Goal: Task Accomplishment & Management: Use online tool/utility

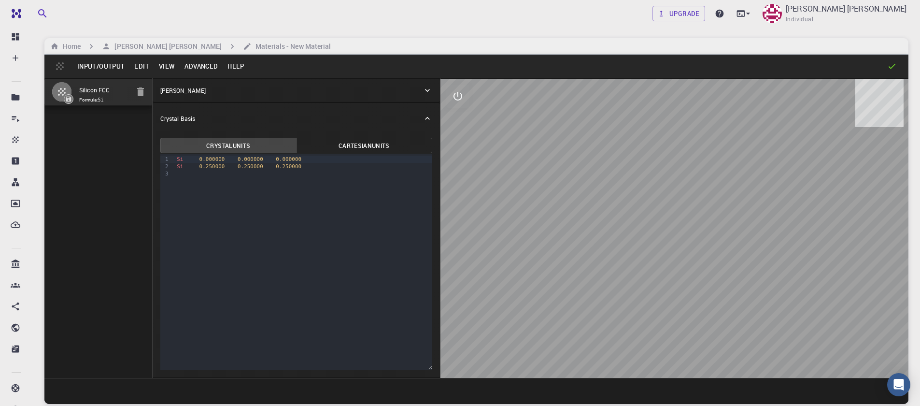
click at [143, 66] on button "Edit" at bounding box center [141, 65] width 25 height 15
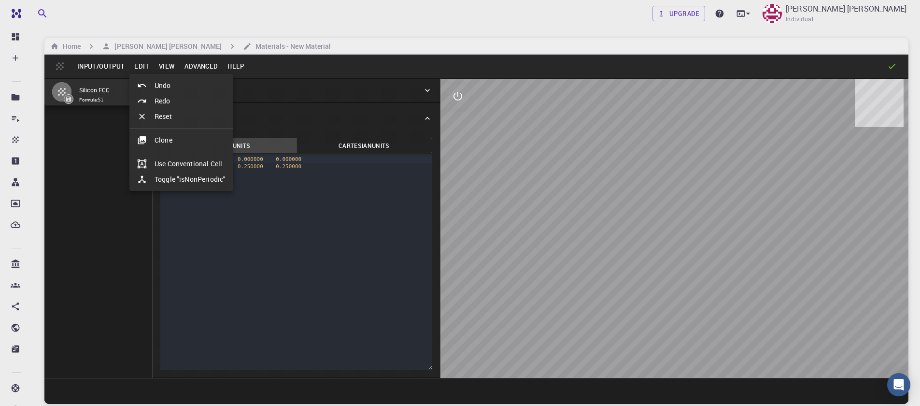
click at [205, 67] on div at bounding box center [460, 203] width 920 height 406
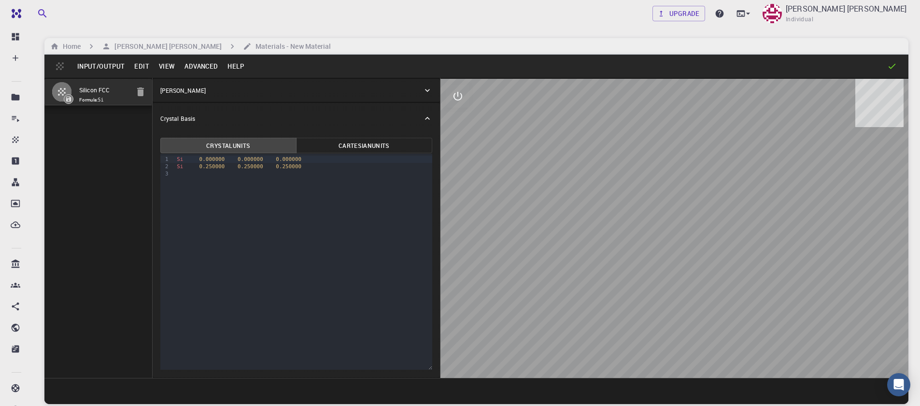
click at [205, 67] on button "Advanced" at bounding box center [201, 65] width 43 height 15
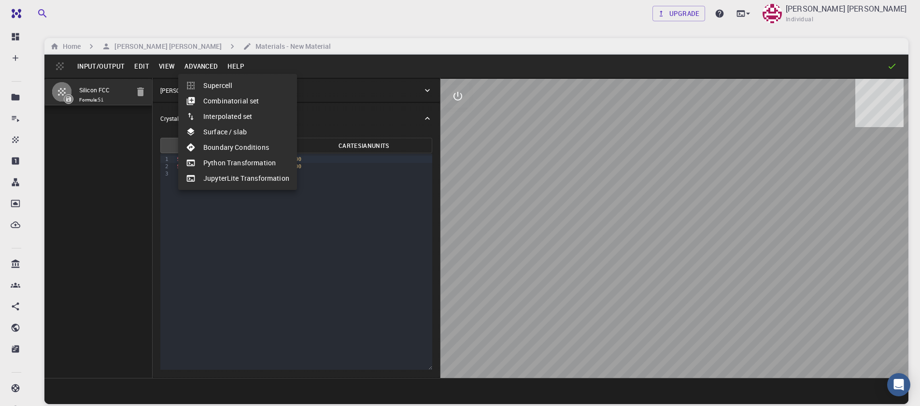
click at [234, 139] on li "Surface / slab" at bounding box center [237, 131] width 119 height 15
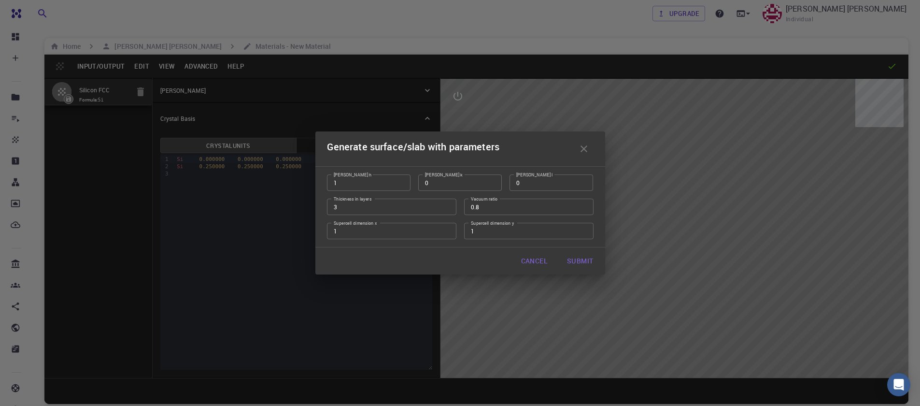
click at [582, 149] on icon "button" at bounding box center [584, 149] width 12 height 12
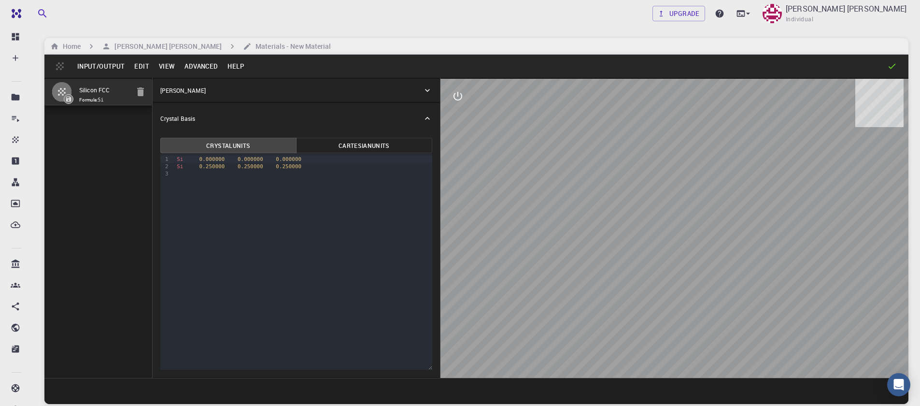
click at [190, 72] on button "Advanced" at bounding box center [201, 65] width 43 height 15
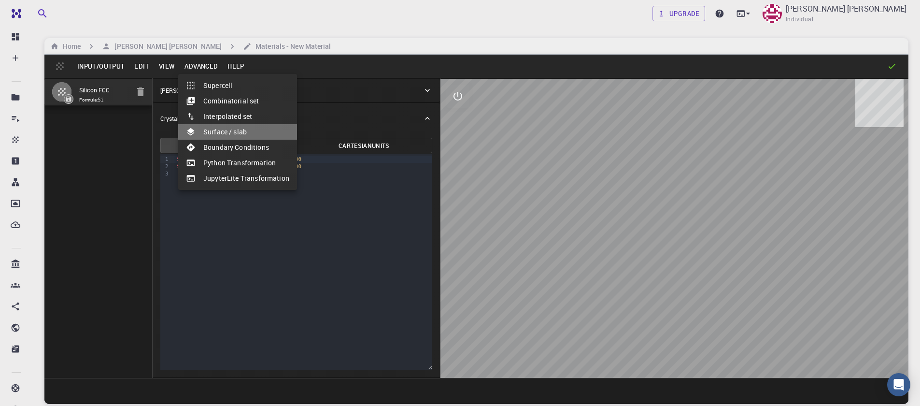
click at [241, 130] on li "Surface / slab" at bounding box center [237, 131] width 119 height 15
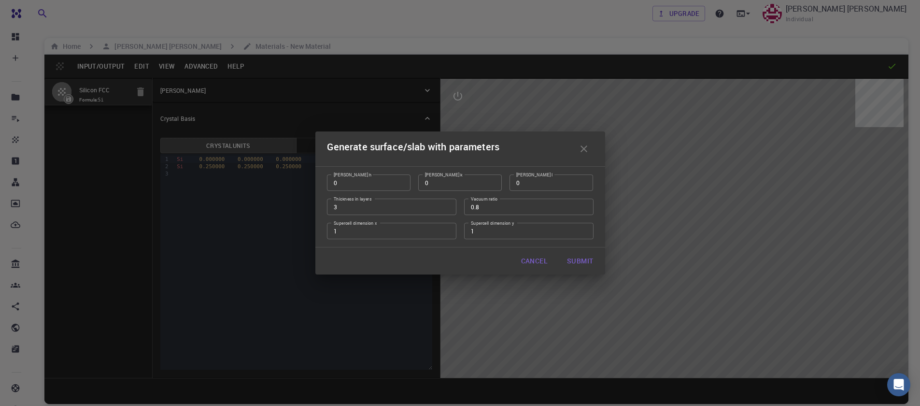
type input "0"
click at [400, 186] on input "0" at bounding box center [369, 182] width 84 height 16
type input "1"
click at [585, 179] on input "1" at bounding box center [552, 182] width 84 height 16
click at [586, 209] on input "0.79" at bounding box center [528, 207] width 129 height 16
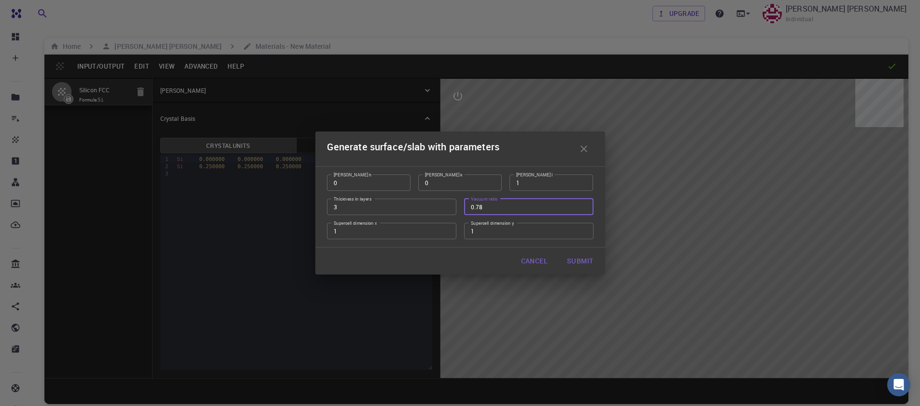
click at [586, 209] on input "0.78" at bounding box center [528, 207] width 129 height 16
click at [586, 209] on input "0.77" at bounding box center [528, 207] width 129 height 16
click at [586, 209] on input "0.76" at bounding box center [528, 207] width 129 height 16
click at [586, 209] on input "0.38" at bounding box center [528, 207] width 129 height 16
click at [586, 209] on input "0.07" at bounding box center [528, 207] width 129 height 16
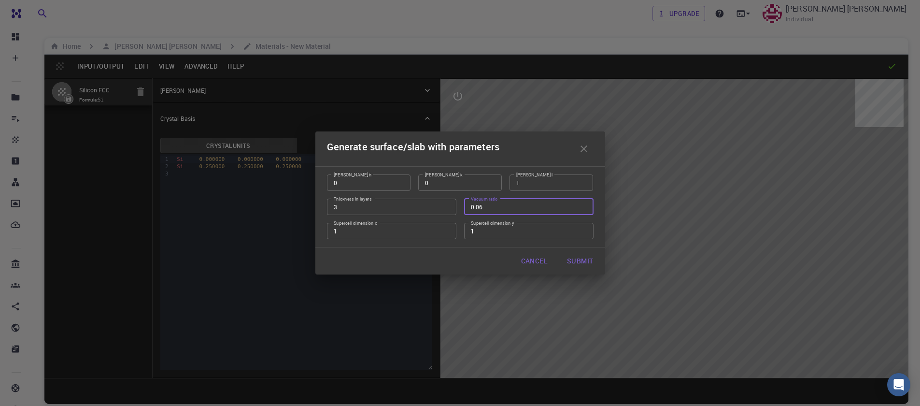
click at [584, 207] on input "0.06" at bounding box center [528, 207] width 129 height 16
click at [584, 207] on input "0.05" at bounding box center [528, 207] width 129 height 16
click at [584, 207] on input "0.04" at bounding box center [528, 207] width 129 height 16
click at [584, 207] on input "0.03" at bounding box center [528, 207] width 129 height 16
click at [581, 204] on input "0.04" at bounding box center [528, 207] width 129 height 16
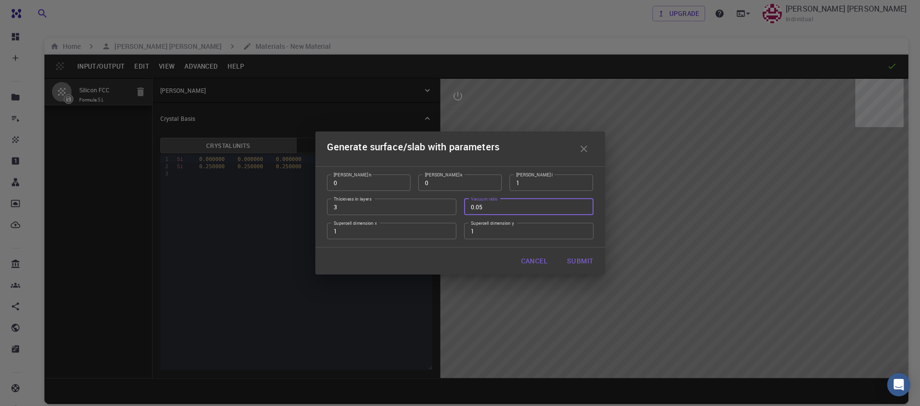
click at [581, 204] on input "0.05" at bounding box center [528, 207] width 129 height 16
click at [581, 204] on input "0.06" at bounding box center [528, 207] width 129 height 16
click at [581, 204] on input "0.07" at bounding box center [528, 207] width 129 height 16
click at [586, 204] on input "0.08" at bounding box center [528, 207] width 129 height 16
click at [586, 204] on input "0.09" at bounding box center [528, 207] width 129 height 16
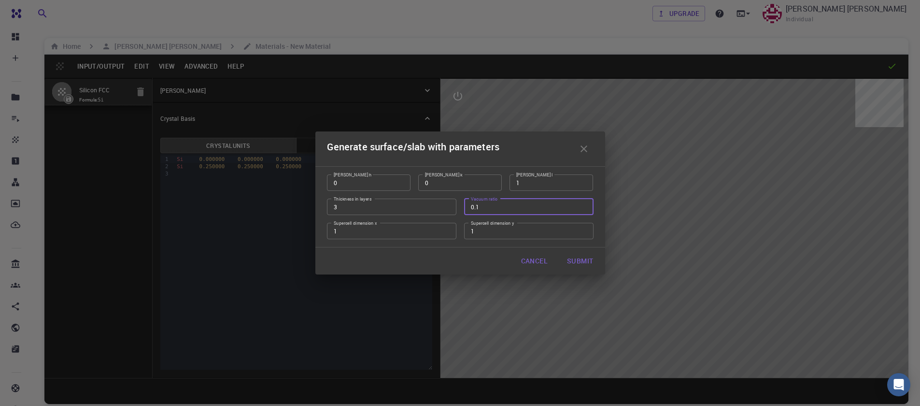
click at [586, 204] on input "0.1" at bounding box center [528, 207] width 129 height 16
click at [582, 204] on input "0.11" at bounding box center [528, 207] width 129 height 16
click at [582, 204] on input "0.12" at bounding box center [528, 207] width 129 height 16
click at [582, 204] on input "0.13" at bounding box center [528, 207] width 129 height 16
click at [582, 204] on input "0.14" at bounding box center [528, 207] width 129 height 16
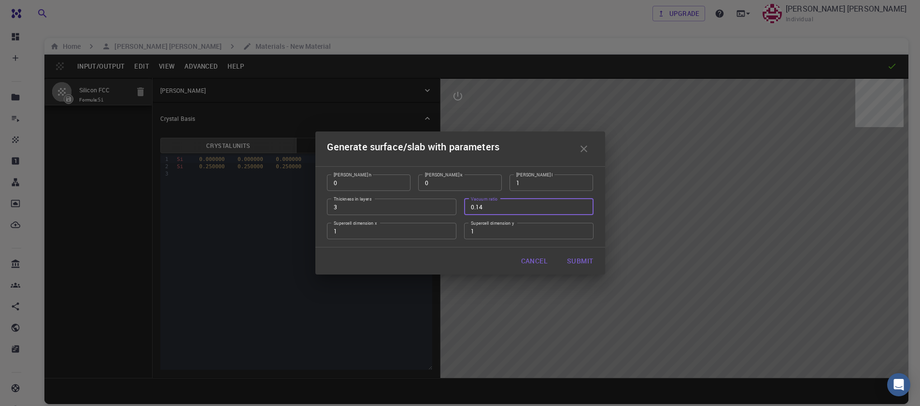
click at [582, 204] on input "0.15" at bounding box center [528, 207] width 129 height 16
click at [582, 204] on input "0.16" at bounding box center [528, 207] width 129 height 16
click at [582, 204] on input "0.17" at bounding box center [528, 207] width 129 height 16
click at [582, 204] on input "0.18" at bounding box center [528, 207] width 129 height 16
click at [581, 211] on input "0.18" at bounding box center [528, 207] width 129 height 16
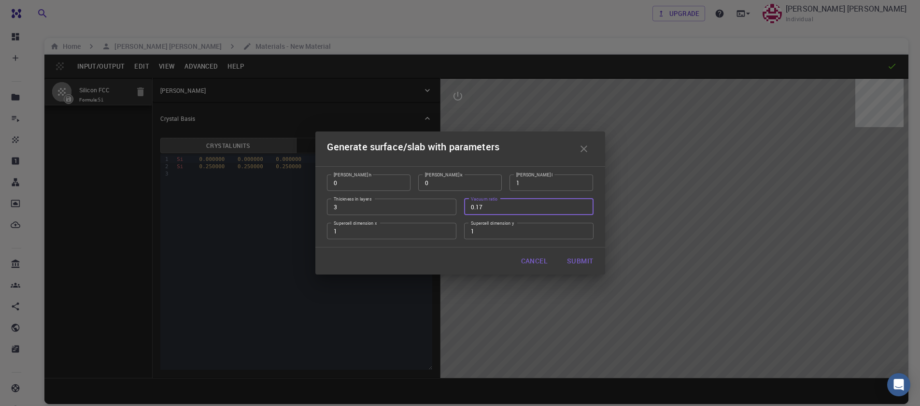
click at [582, 209] on input "0.17" at bounding box center [528, 207] width 129 height 16
click at [582, 209] on input "0.16" at bounding box center [528, 207] width 129 height 16
type input "0.15"
click at [582, 209] on input "0.15" at bounding box center [528, 207] width 129 height 16
click at [446, 229] on input "2" at bounding box center [391, 231] width 129 height 16
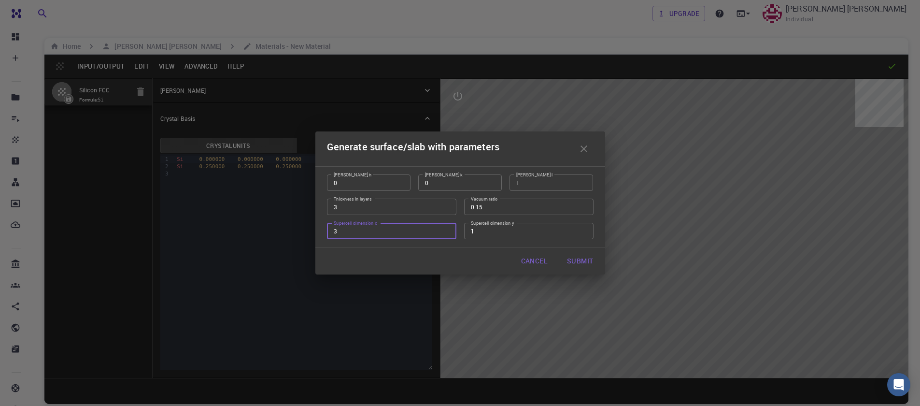
click at [446, 229] on input "3" at bounding box center [391, 231] width 129 height 16
click at [446, 229] on input "4" at bounding box center [391, 231] width 129 height 16
click at [446, 229] on input "5" at bounding box center [391, 231] width 129 height 16
type input "4"
click at [446, 231] on input "4" at bounding box center [391, 231] width 129 height 16
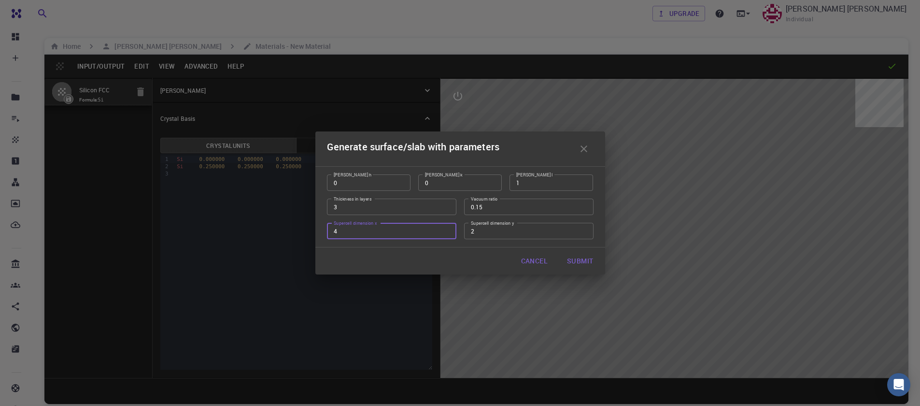
click at [584, 230] on input "2" at bounding box center [528, 231] width 129 height 16
click at [584, 230] on input "3" at bounding box center [528, 231] width 129 height 16
click at [584, 230] on input "4" at bounding box center [528, 231] width 129 height 16
click at [584, 230] on input "5" at bounding box center [528, 231] width 129 height 16
type input "4"
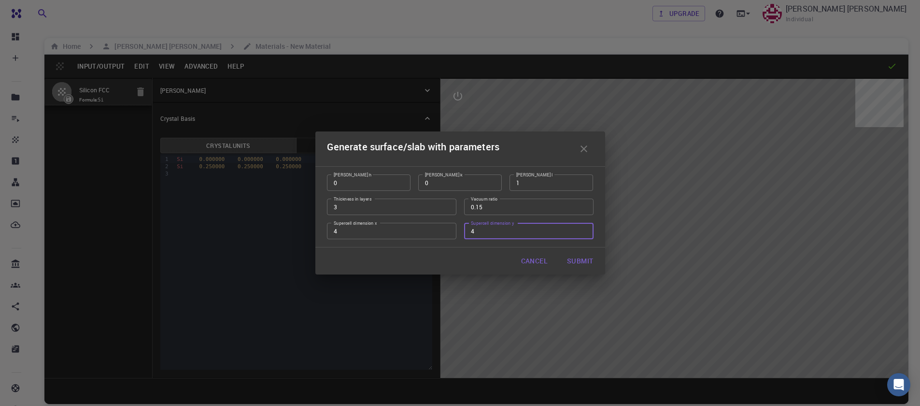
click at [583, 231] on input "4" at bounding box center [528, 231] width 129 height 16
click at [582, 261] on button "Submit" at bounding box center [580, 260] width 42 height 19
type input "TRI"
type input "15.46801650147814"
type input "15.468017429522117"
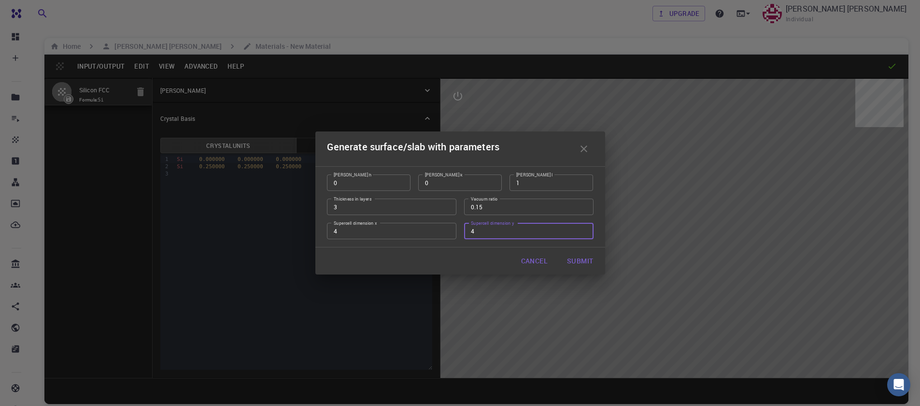
type input "13.648235294117649"
type input "60.0000372745793"
type input "60.0000352898774"
type input "60.00014898271218"
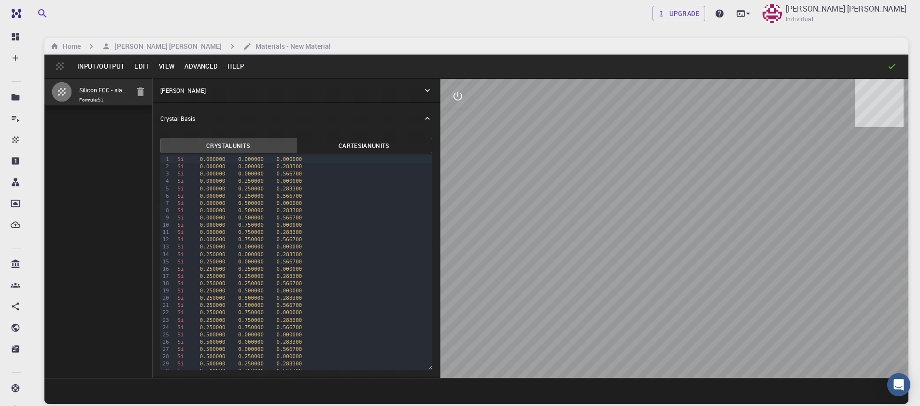
drag, startPoint x: 729, startPoint y: 314, endPoint x: 686, endPoint y: 251, distance: 76.1
click at [686, 255] on div at bounding box center [675, 228] width 468 height 299
drag, startPoint x: 682, startPoint y: 281, endPoint x: 691, endPoint y: 219, distance: 62.1
click at [699, 237] on div at bounding box center [675, 228] width 468 height 299
click at [454, 100] on icon "interactive" at bounding box center [458, 96] width 12 height 12
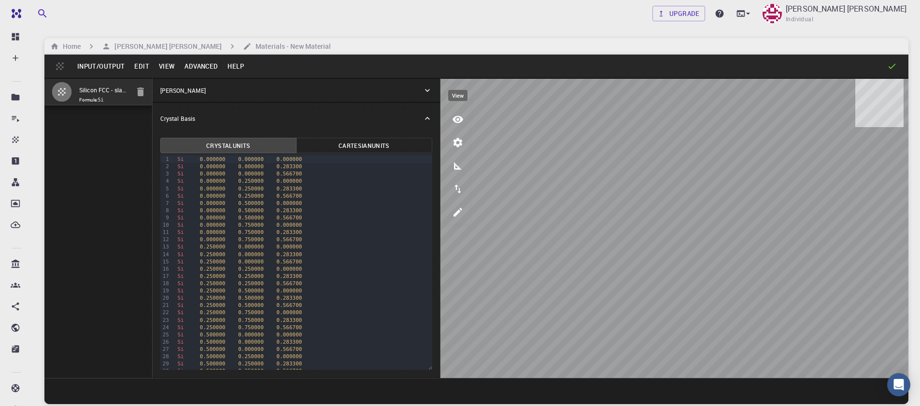
click at [462, 121] on icon "view" at bounding box center [458, 119] width 11 height 7
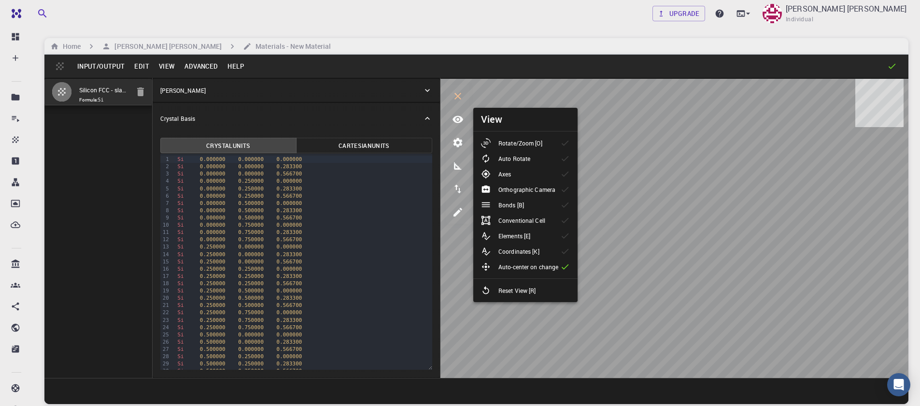
click at [492, 145] on div at bounding box center [489, 143] width 17 height 10
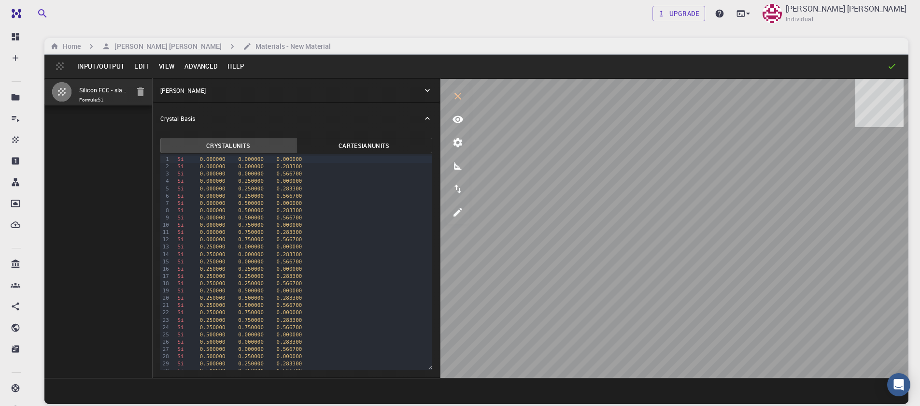
click at [199, 71] on button "Advanced" at bounding box center [201, 65] width 43 height 15
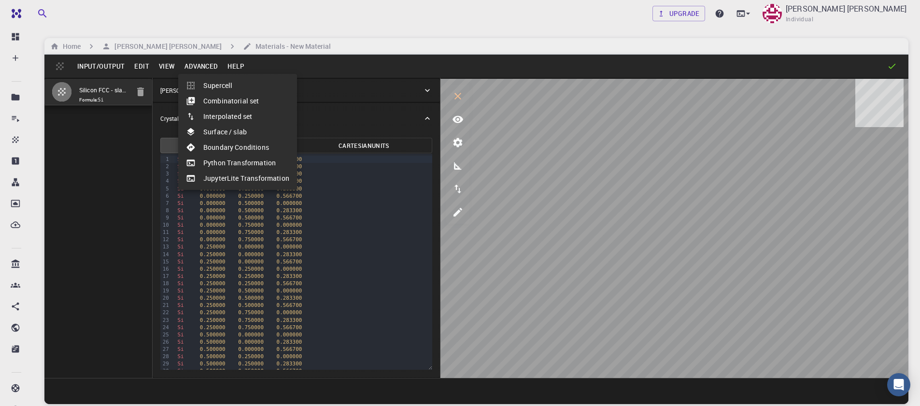
click at [163, 68] on div at bounding box center [460, 203] width 920 height 406
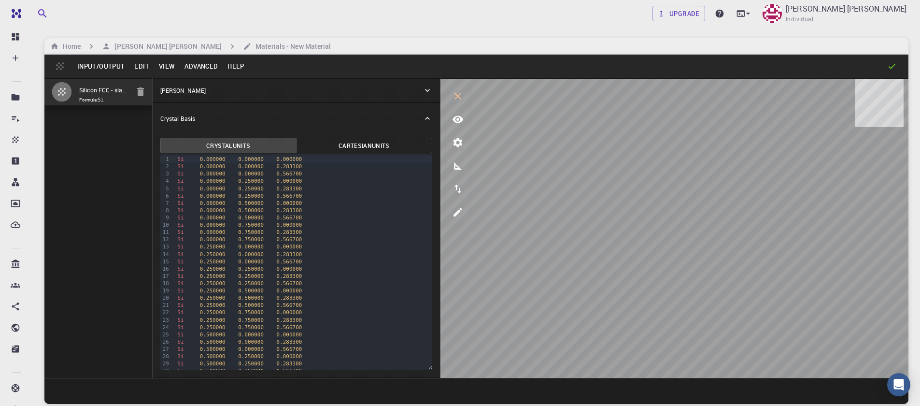
click at [145, 66] on button "Edit" at bounding box center [141, 65] width 25 height 15
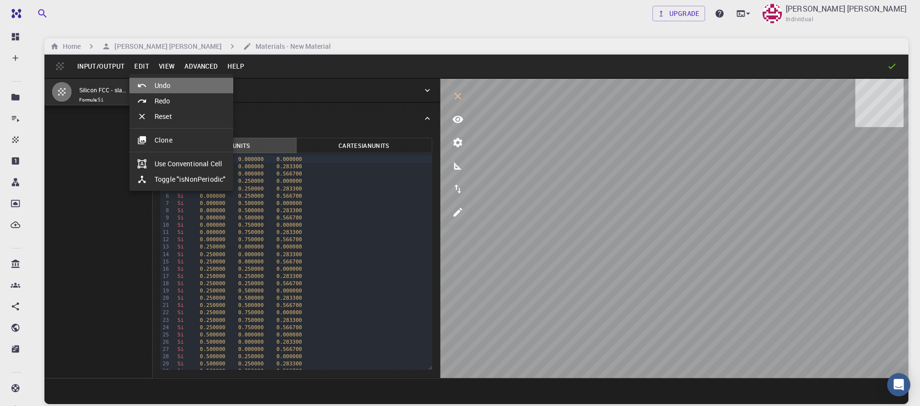
click at [161, 86] on li "Undo" at bounding box center [181, 85] width 104 height 15
type input "FCC"
type input "3.8669997952417843"
type input "3.8669998461227024"
type input "3.867"
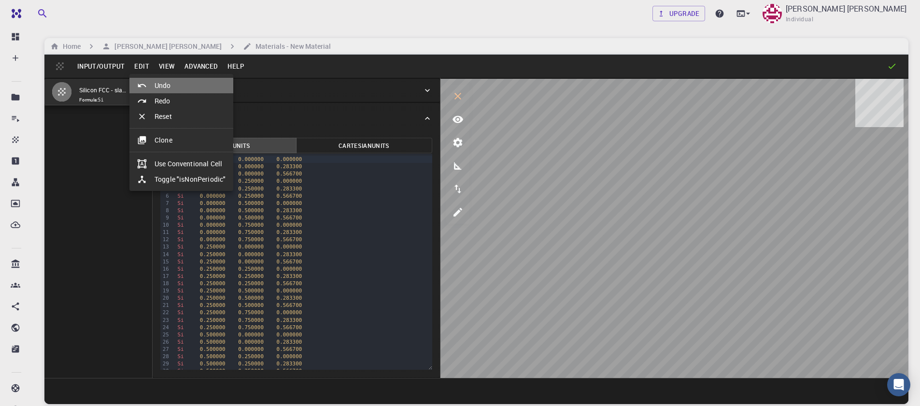
type input "59.9999986836772"
type input "59.999998248423154"
type input "59.99999432867027"
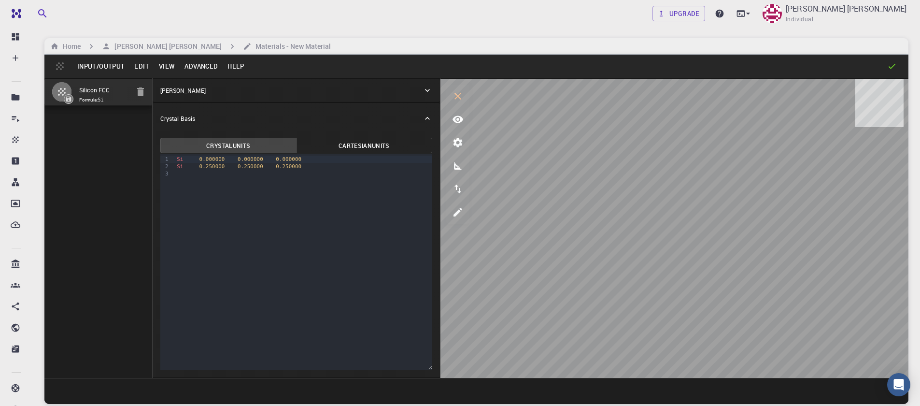
click at [200, 69] on button "Advanced" at bounding box center [201, 65] width 43 height 15
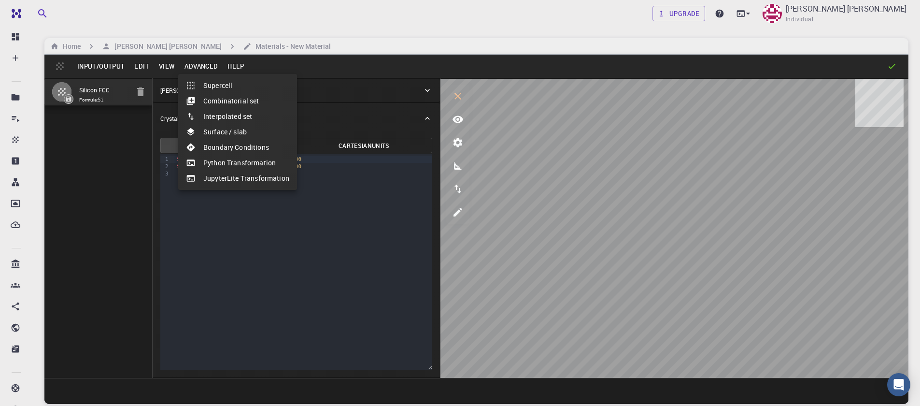
click at [226, 132] on li "Surface / slab" at bounding box center [237, 131] width 119 height 15
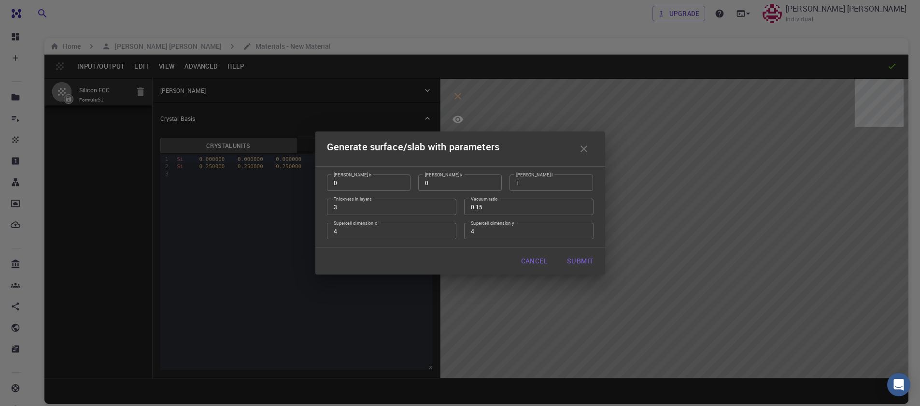
click at [584, 257] on button "Submit" at bounding box center [580, 260] width 42 height 19
type input "TRI"
type input "15.46801650147814"
type input "15.468017429522117"
type input "13.648235294117649"
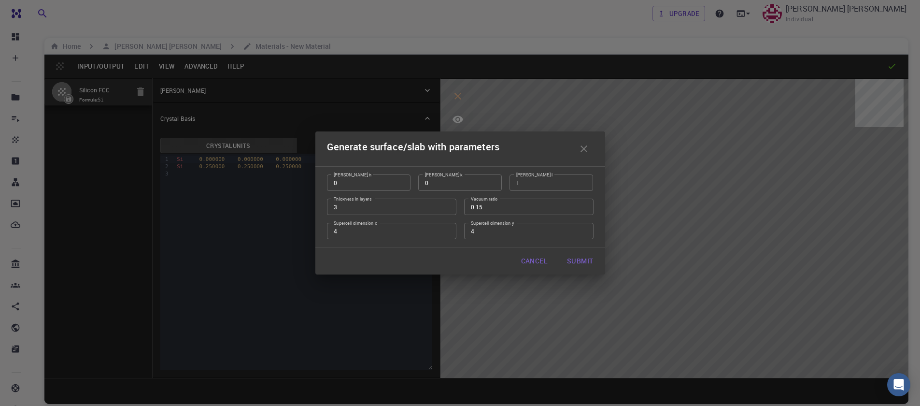
type input "60.0000372745793"
type input "60.0000352898774"
type input "60.00014898271218"
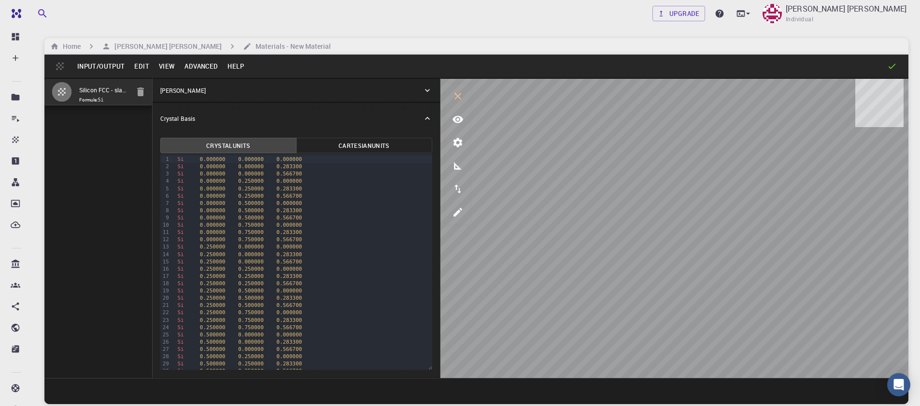
click at [144, 70] on button "Edit" at bounding box center [141, 65] width 25 height 15
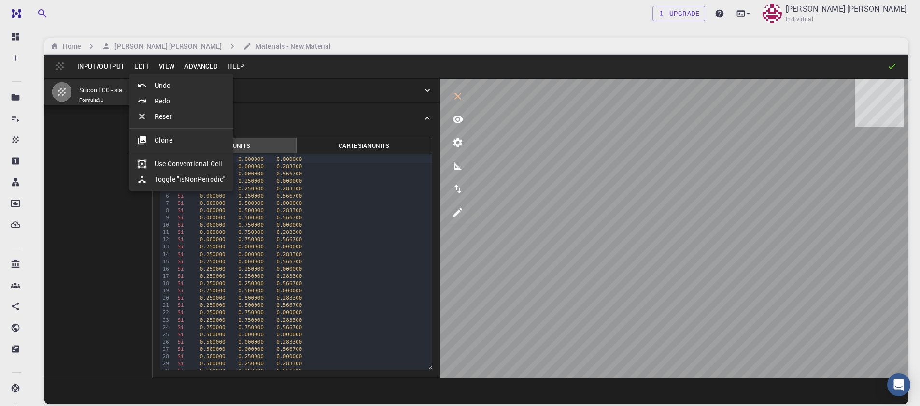
click at [170, 104] on li "Redo" at bounding box center [181, 100] width 104 height 15
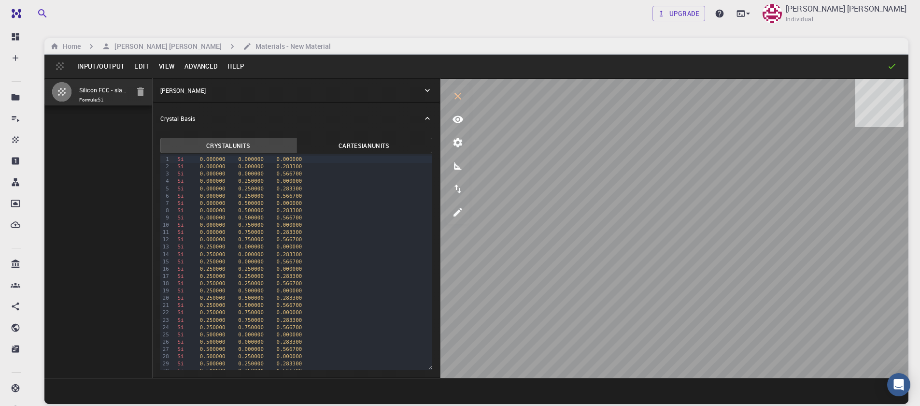
click at [145, 68] on button "Edit" at bounding box center [141, 65] width 25 height 15
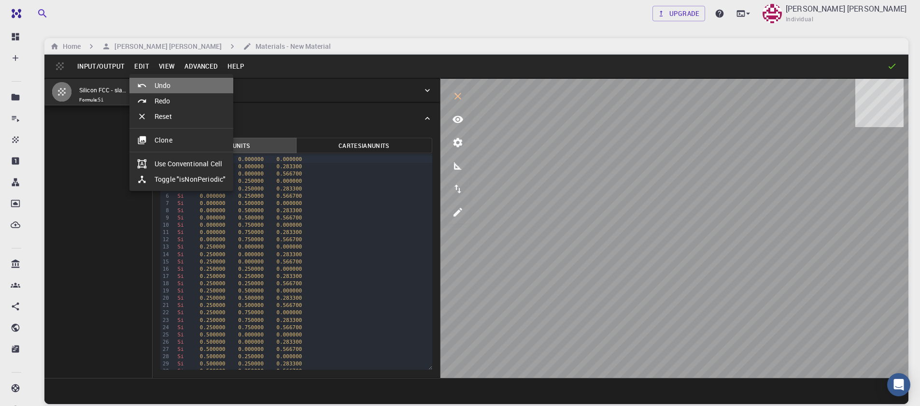
click at [161, 90] on li "Undo" at bounding box center [181, 85] width 104 height 15
type input "FCC"
type input "3.8669997952417843"
type input "3.8669998461227024"
type input "3.867"
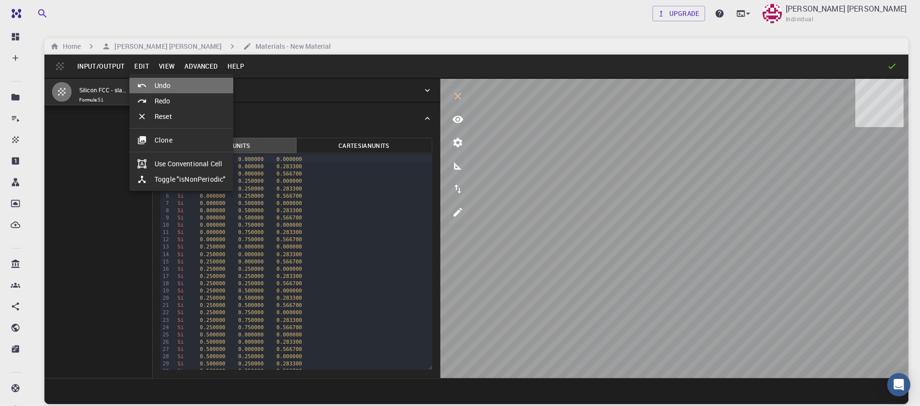
type input "59.9999986836772"
type input "59.999998248423154"
type input "59.99999432867027"
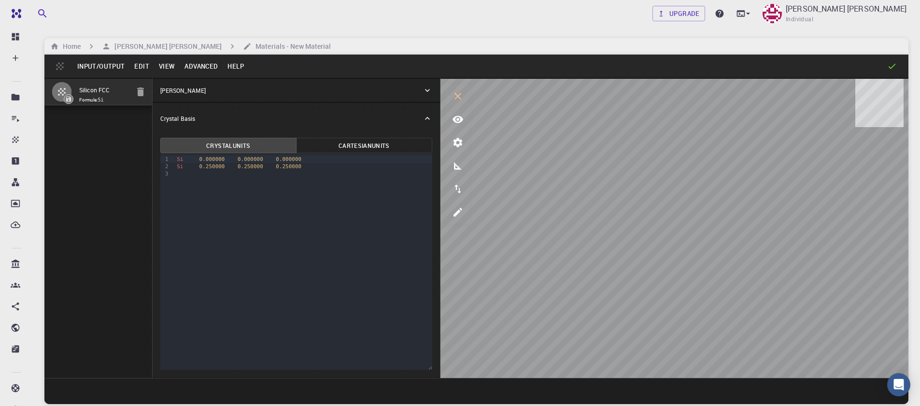
click at [197, 62] on button "Advanced" at bounding box center [201, 65] width 43 height 15
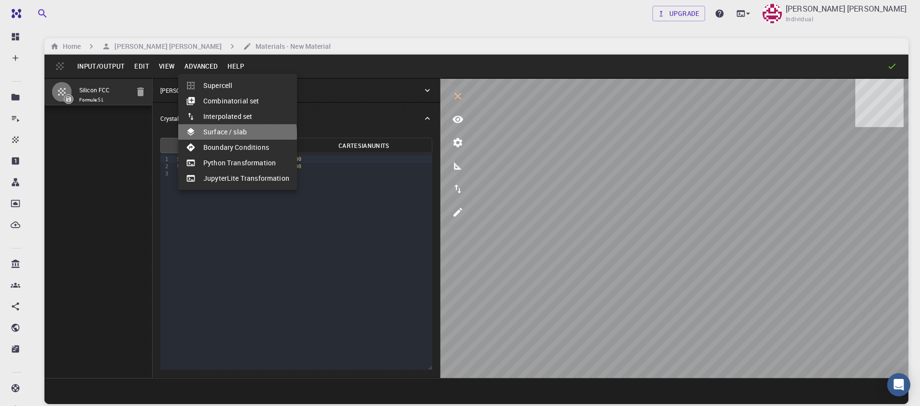
click at [225, 134] on li "Surface / slab" at bounding box center [237, 131] width 119 height 15
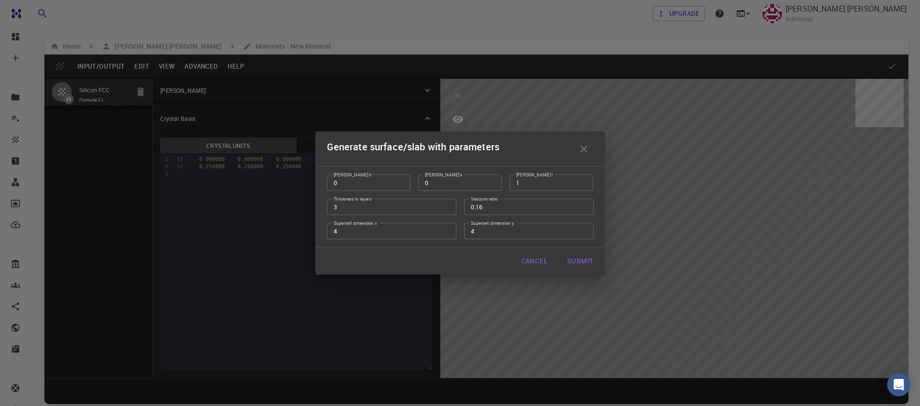
click at [583, 206] on input "0.16" at bounding box center [528, 207] width 129 height 16
click at [583, 206] on input "0.17" at bounding box center [528, 207] width 129 height 16
click at [583, 206] on input "0.18" at bounding box center [528, 207] width 129 height 16
click at [583, 206] on input "0.26" at bounding box center [528, 207] width 129 height 16
click at [583, 206] on input "0.27" at bounding box center [528, 207] width 129 height 16
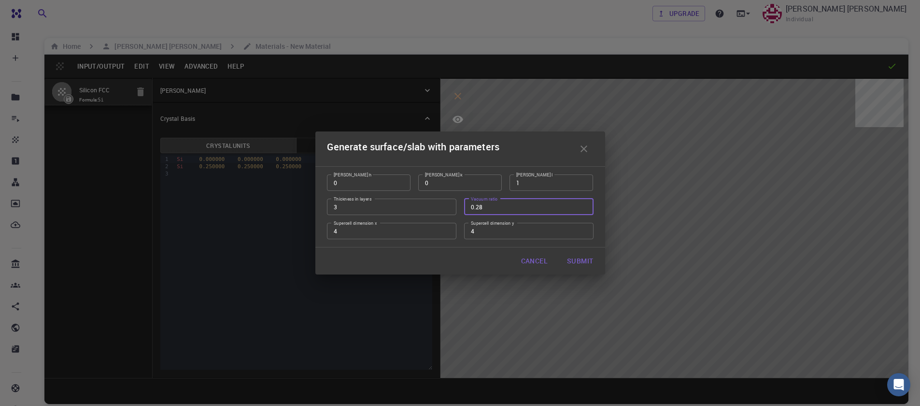
click at [583, 206] on input "0.28" at bounding box center [528, 207] width 129 height 16
click at [583, 206] on input "0.29" at bounding box center [528, 207] width 129 height 16
type input "0.3"
click at [583, 206] on input "0.3" at bounding box center [528, 207] width 129 height 16
click at [582, 262] on button "Submit" at bounding box center [580, 260] width 42 height 19
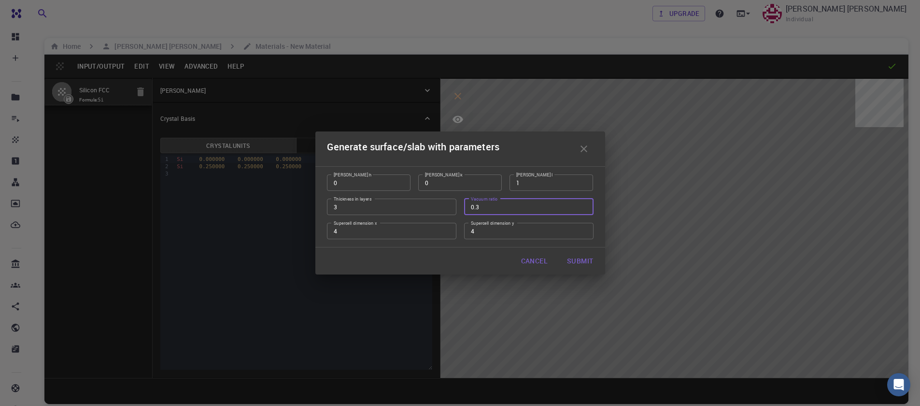
type input "TRI"
type input "15.46801650147814"
type input "15.468017429522117"
type input "16.572857142857146"
type input "60.0000372745793"
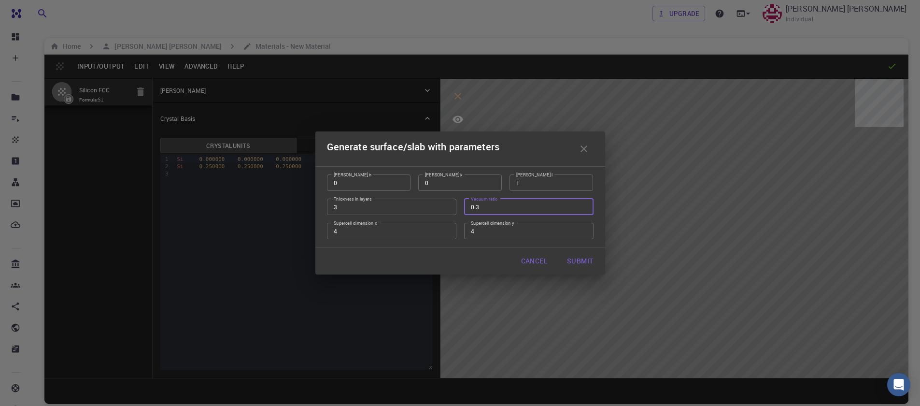
type input "60.0000352898774"
type input "60.00014898271218"
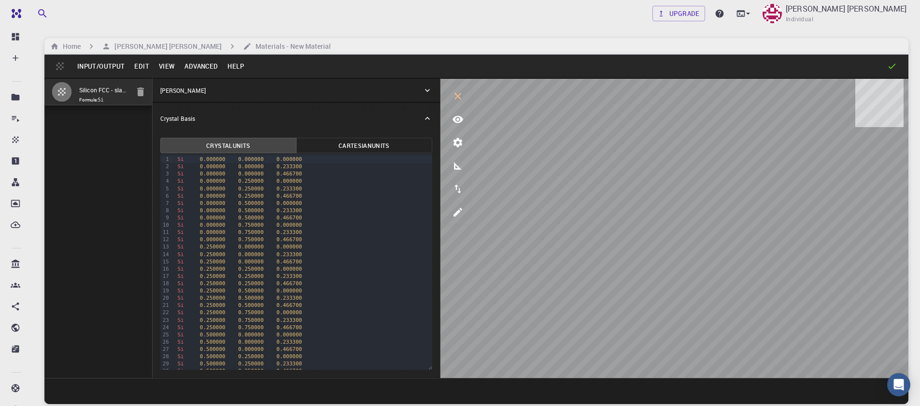
click at [143, 70] on button "Edit" at bounding box center [141, 65] width 25 height 15
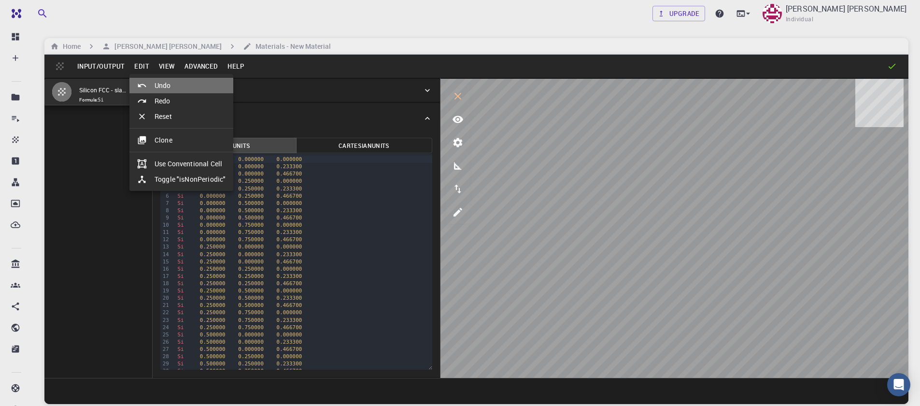
click at [177, 92] on li "Undo" at bounding box center [181, 85] width 104 height 15
type input "FCC"
type input "3.8669997952417843"
type input "3.8669998461227024"
type input "3.867"
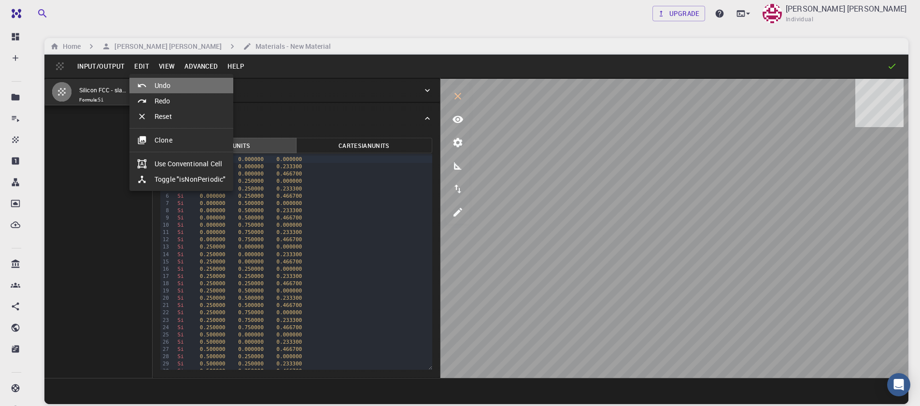
type input "59.9999986836772"
type input "59.999998248423154"
type input "59.99999432867027"
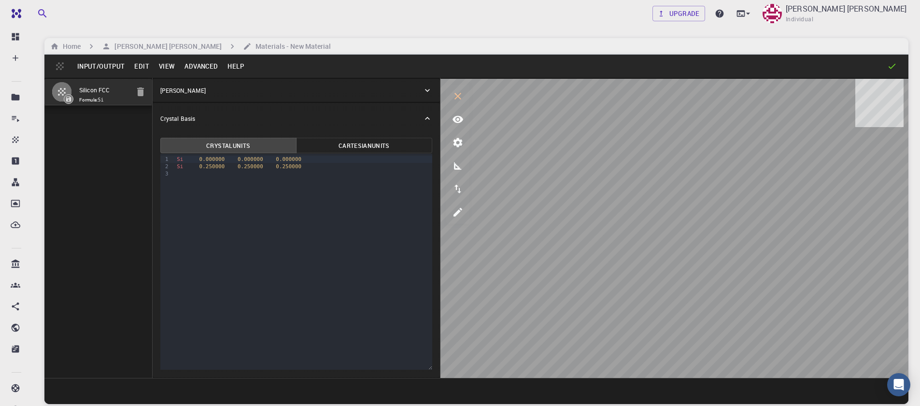
click at [94, 71] on button "Input/Output" at bounding box center [100, 65] width 57 height 15
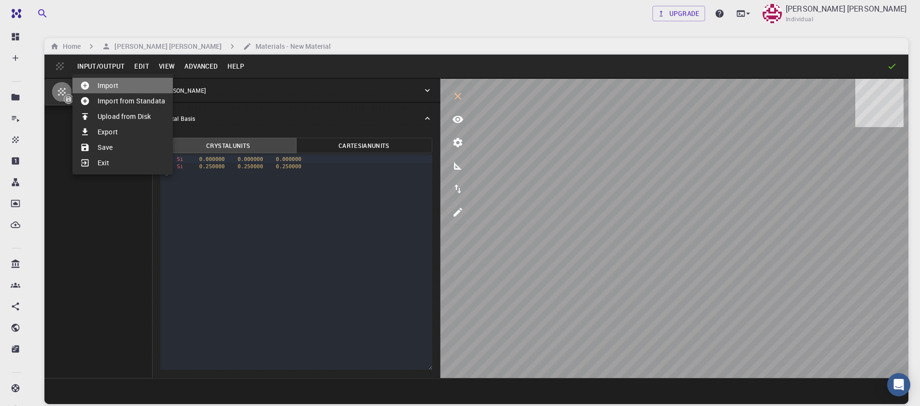
click at [108, 92] on li "Import" at bounding box center [122, 85] width 100 height 15
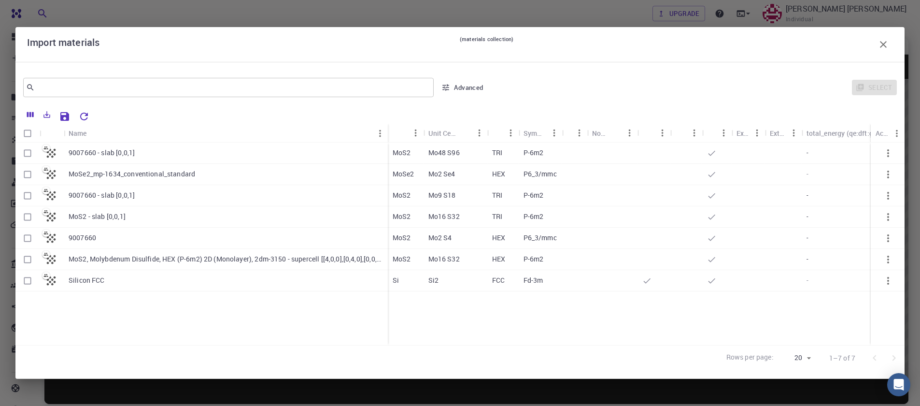
click at [127, 236] on div "9007660" at bounding box center [226, 238] width 324 height 21
checkbox input "true"
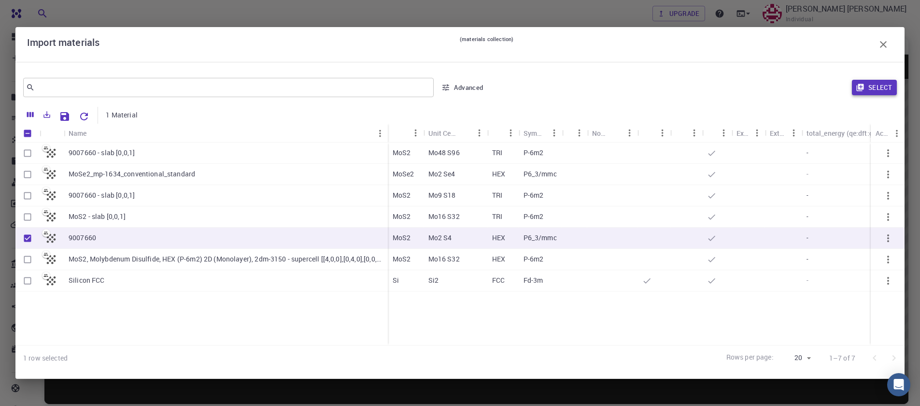
click at [869, 87] on button "Select" at bounding box center [874, 87] width 45 height 15
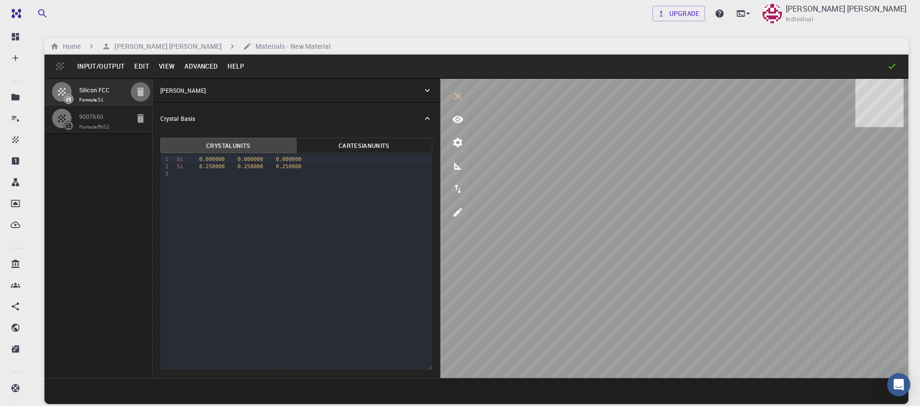
click at [140, 89] on icon "button" at bounding box center [141, 92] width 12 height 12
type input "HEX"
type input "3.161"
type input "12.295"
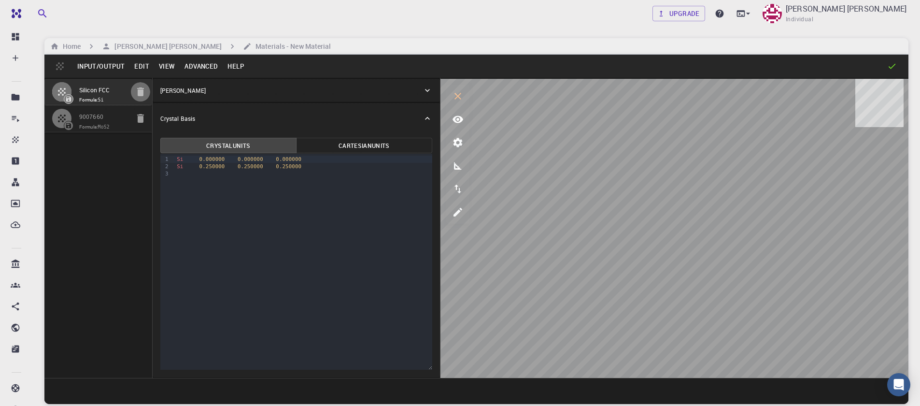
type input "90"
type input "119.99999999999999"
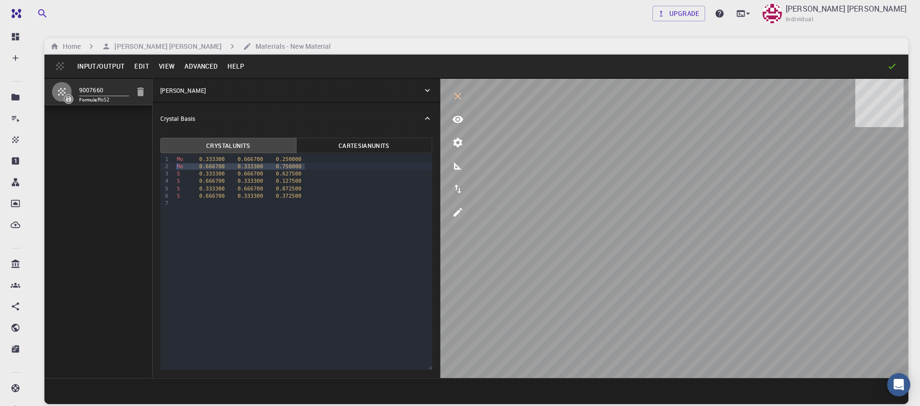
drag, startPoint x: 320, startPoint y: 169, endPoint x: 158, endPoint y: 170, distance: 162.3
click at [158, 170] on div "Crystal Units Cartesian Units 9 1 2 3 4 5 6 7 › Mo 0.333300 0.666700 0.250000 M…" at bounding box center [296, 255] width 287 height 243
drag, startPoint x: 307, startPoint y: 179, endPoint x: 118, endPoint y: 179, distance: 188.9
click at [118, 179] on div "9007660 Formula: MoS4 Crystal Lattice Lattice units angstrom angstrom Lattice u…" at bounding box center [476, 228] width 864 height 300
drag, startPoint x: 310, startPoint y: 166, endPoint x: 97, endPoint y: 166, distance: 213.0
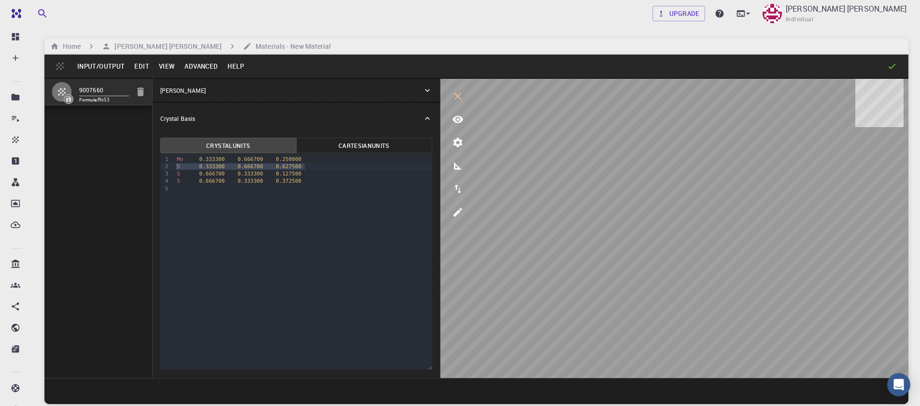
click at [97, 166] on div "9007660 Formula: MoS3 Crystal Lattice Lattice units angstrom angstrom Lattice u…" at bounding box center [476, 228] width 864 height 300
click at [197, 57] on div "Input/Output Edit View Advanced Help" at bounding box center [476, 66] width 864 height 23
click at [197, 62] on button "Advanced" at bounding box center [201, 65] width 43 height 15
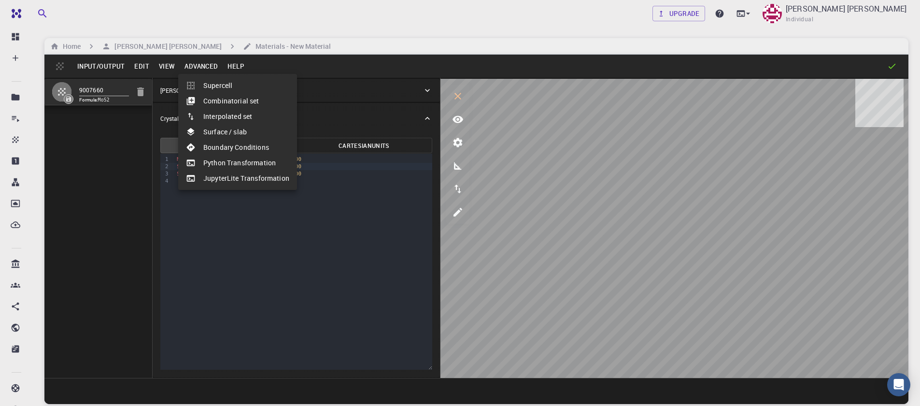
click at [210, 136] on li "Surface / slab" at bounding box center [237, 131] width 119 height 15
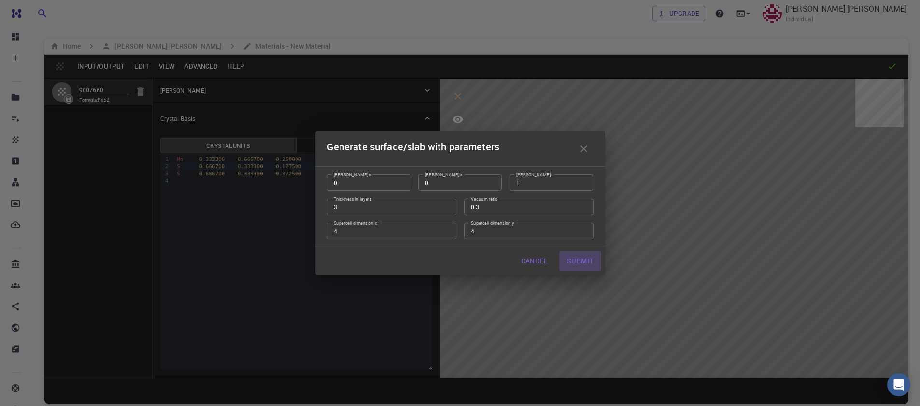
click at [570, 266] on button "Submit" at bounding box center [580, 260] width 42 height 19
type input "TRI"
type input "12.644"
type input "12.643978171445884"
type input "52.69285714285714"
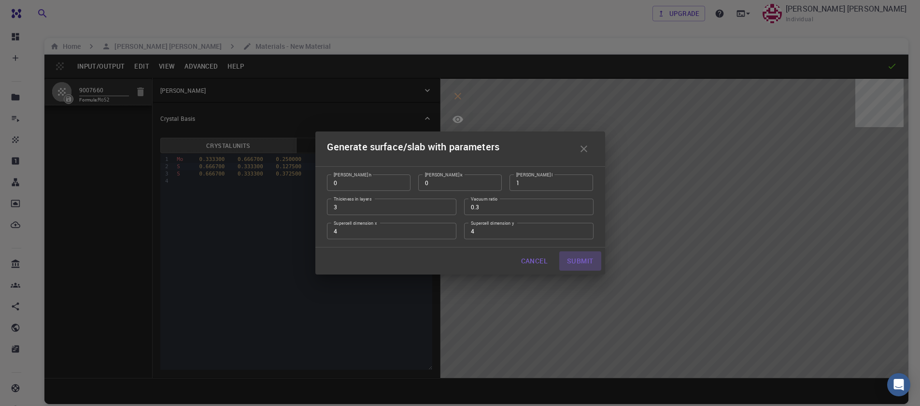
type input "120.0000571088431"
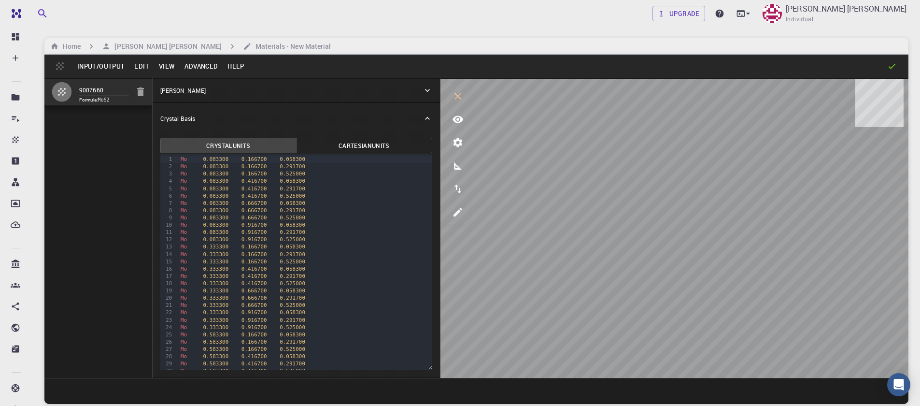
click at [142, 68] on button "Edit" at bounding box center [141, 65] width 25 height 15
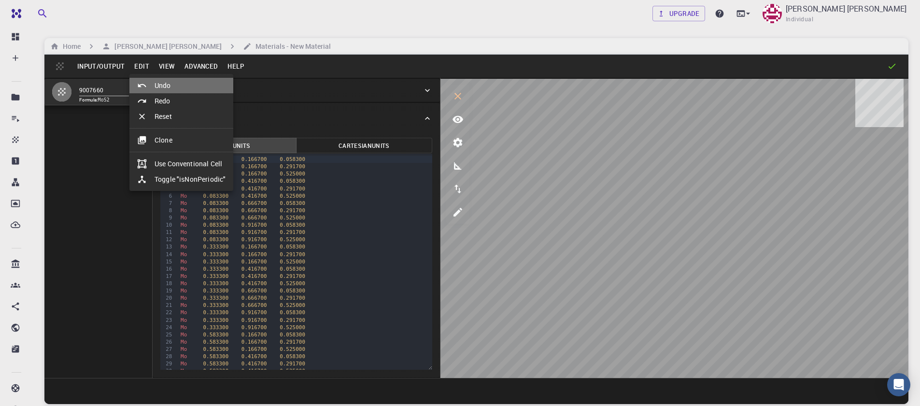
click at [161, 84] on li "Undo" at bounding box center [181, 85] width 104 height 15
type input "HEX"
type input "3.161"
type input "12.295"
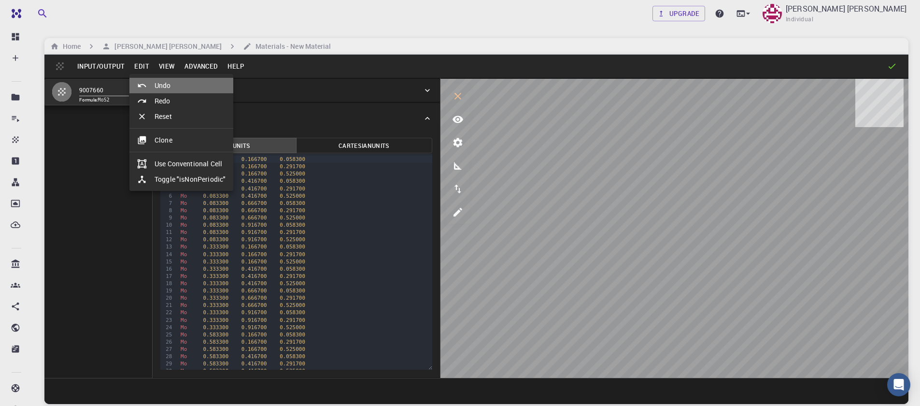
type input "119.99999999999999"
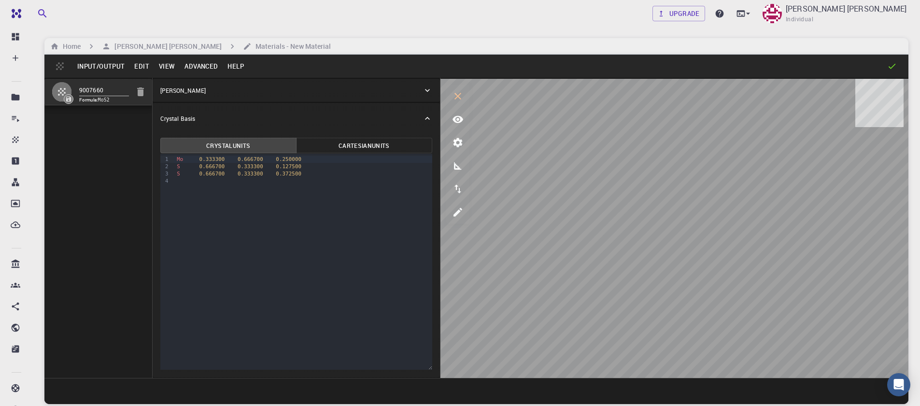
click at [193, 61] on button "Advanced" at bounding box center [201, 65] width 43 height 15
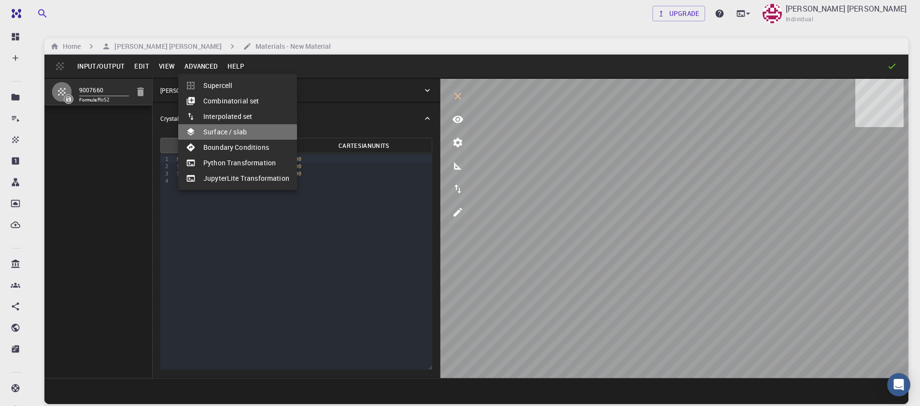
click at [234, 139] on li "Surface / slab" at bounding box center [237, 131] width 119 height 15
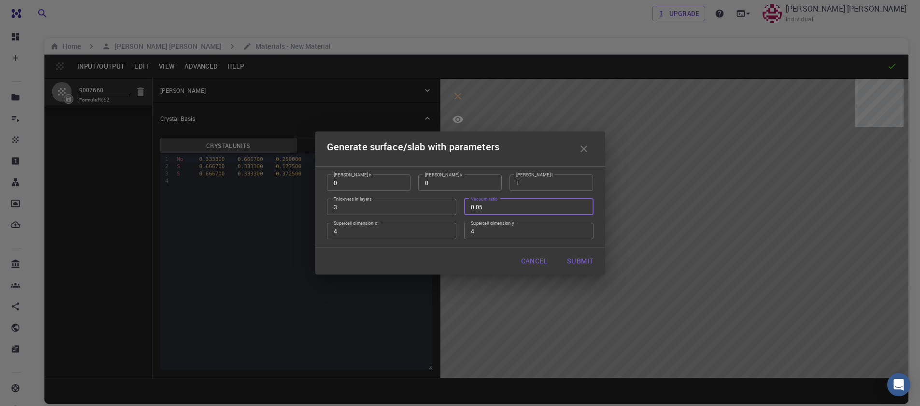
click at [585, 208] on input "0.05" at bounding box center [528, 207] width 129 height 16
click at [584, 208] on input "0.04" at bounding box center [528, 207] width 129 height 16
click at [584, 208] on input "0.03" at bounding box center [528, 207] width 129 height 16
click at [584, 208] on input "0.02" at bounding box center [528, 207] width 129 height 16
click at [584, 208] on input "0.01" at bounding box center [528, 207] width 129 height 16
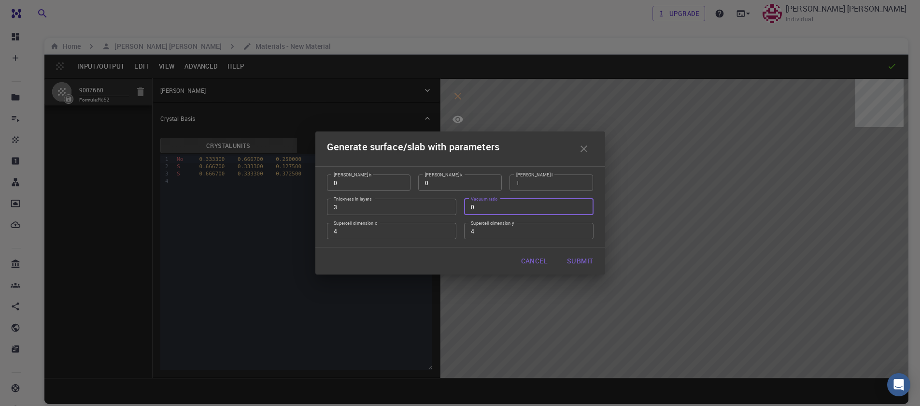
click at [584, 208] on input "0" at bounding box center [528, 207] width 129 height 16
click at [584, 205] on input "0.01" at bounding box center [528, 207] width 129 height 16
click at [584, 205] on input "0.02" at bounding box center [528, 207] width 129 height 16
click at [584, 205] on input "0.11" at bounding box center [528, 207] width 129 height 16
type input "0.1"
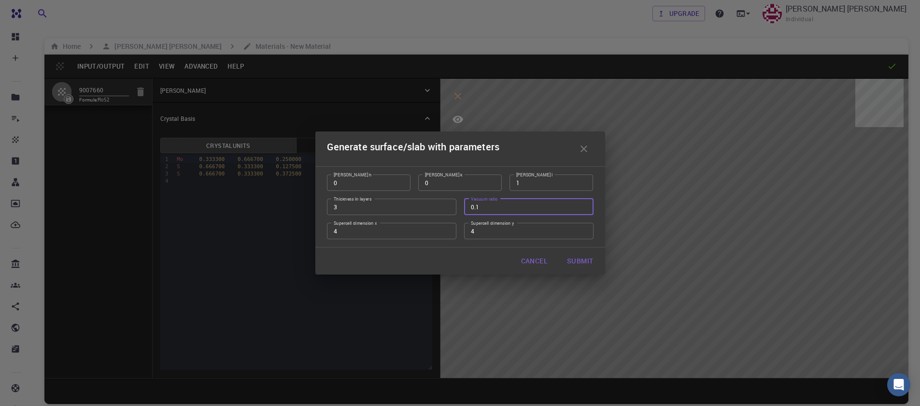
click at [580, 208] on input "0.1" at bounding box center [528, 207] width 129 height 16
click at [582, 266] on button "Submit" at bounding box center [580, 260] width 42 height 19
type input "TRI"
type input "12.644"
type input "12.643978171445884"
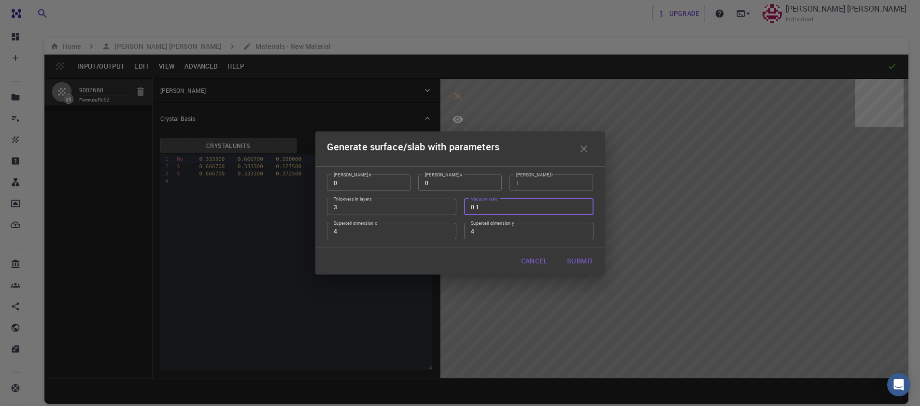
type input "40.983333333333334"
type input "120.0000571088431"
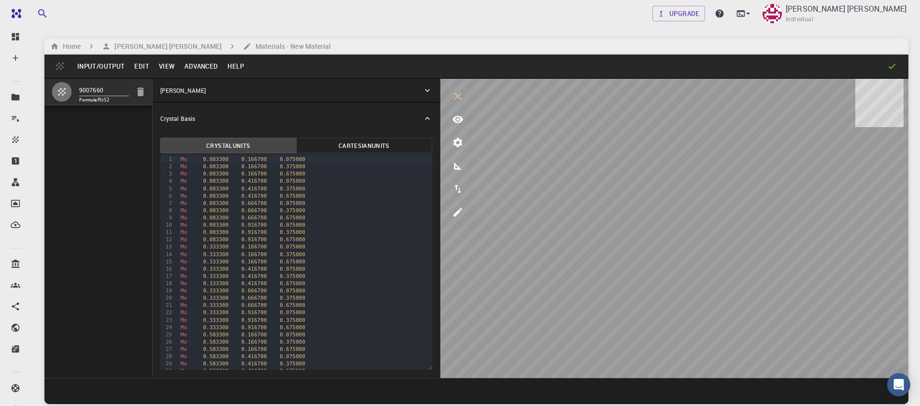
click at [221, 117] on div "Crystal Basis" at bounding box center [291, 118] width 262 height 9
click at [206, 81] on div "[PERSON_NAME]" at bounding box center [296, 90] width 287 height 23
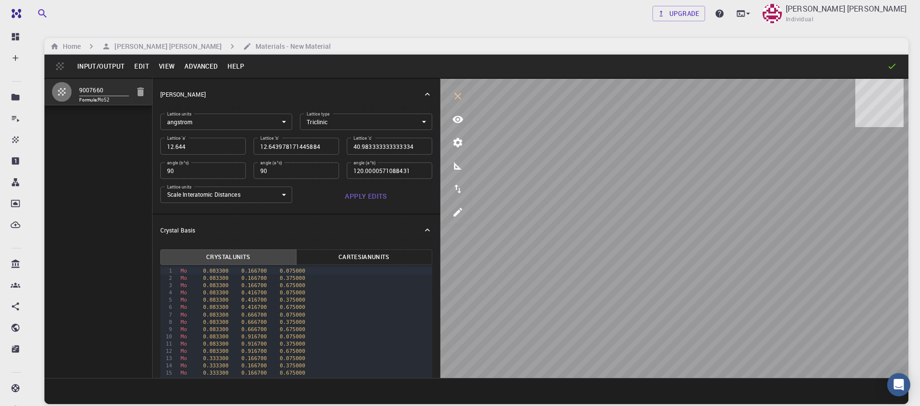
type input "12.643978171"
type input "40.95"
type input "120.000057109"
click at [413, 148] on input "40.95" at bounding box center [390, 146] width 86 height 16
click at [413, 148] on input "40.9" at bounding box center [390, 146] width 86 height 16
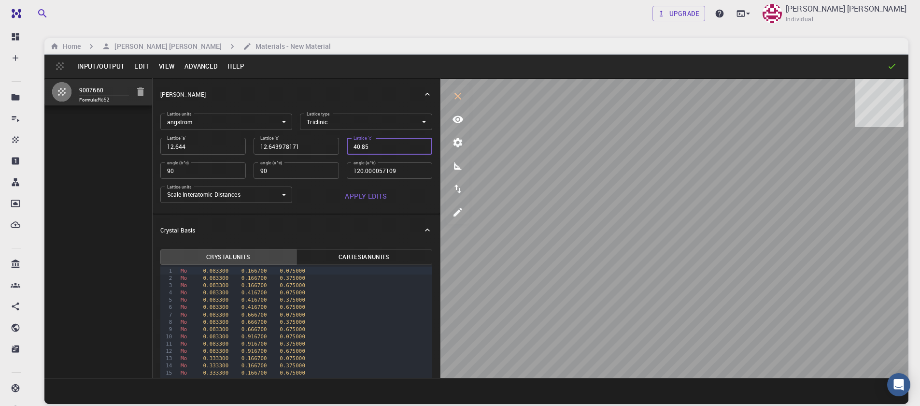
click at [413, 148] on input "40.85" at bounding box center [390, 146] width 86 height 16
type input "35.1"
click at [413, 148] on input "35.1" at bounding box center [390, 146] width 86 height 16
type input "35.1"
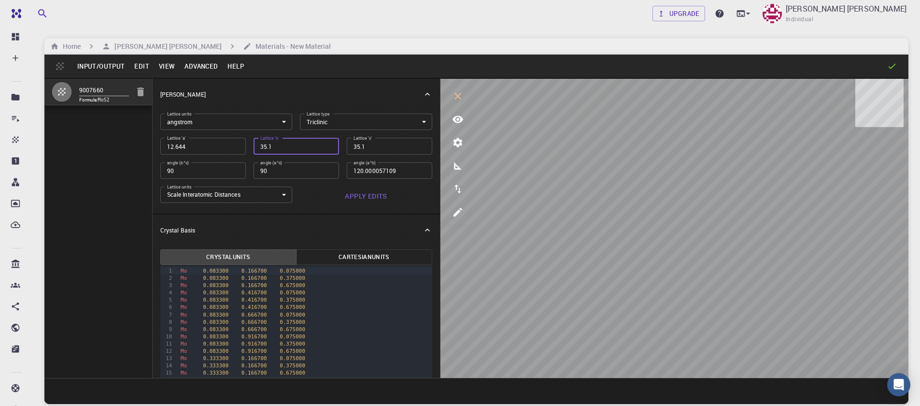
type input "35.1"
click at [386, 153] on input "35.1" at bounding box center [390, 146] width 86 height 16
type input "33.55"
click at [416, 148] on input "33.55" at bounding box center [390, 146] width 86 height 16
click at [459, 122] on icon "view" at bounding box center [458, 119] width 11 height 7
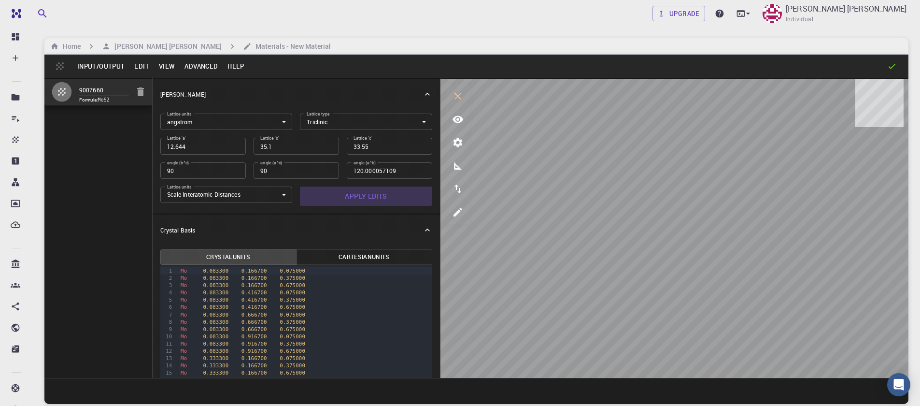
click at [370, 198] on button "Apply Edits" at bounding box center [366, 195] width 132 height 19
click at [134, 70] on button "Edit" at bounding box center [141, 65] width 25 height 15
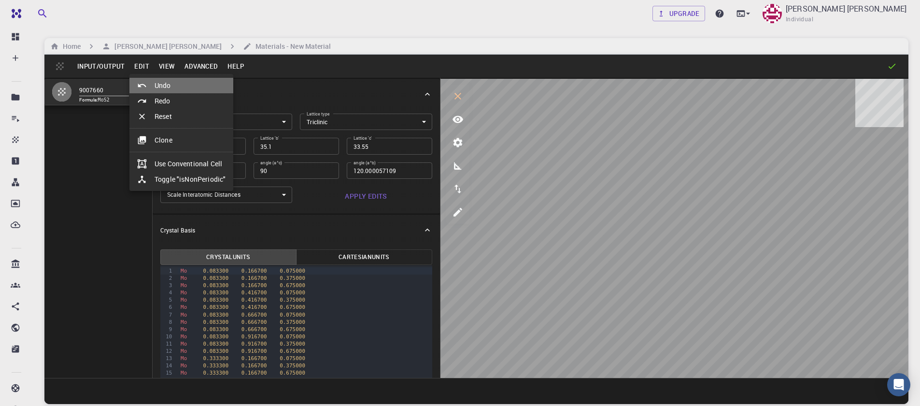
click at [143, 89] on icon at bounding box center [142, 86] width 10 height 10
type input "12.643978171445884"
type input "40.983333333333334"
type input "120.0000571088431"
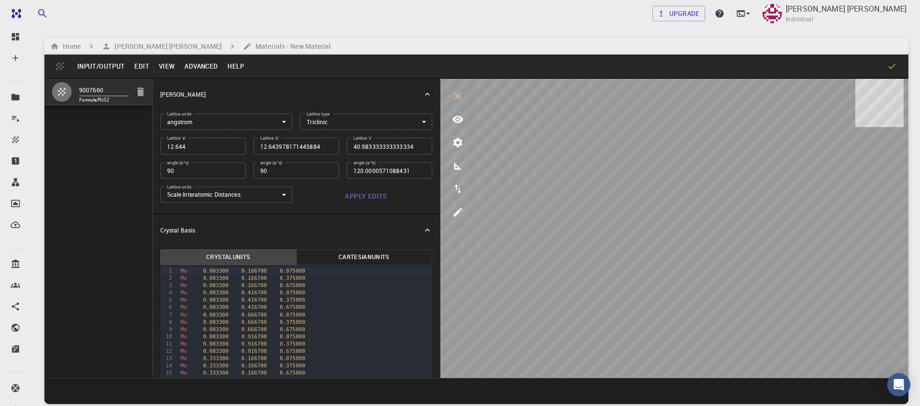
click at [377, 201] on button "Apply Edits" at bounding box center [366, 195] width 132 height 19
click at [135, 67] on button "Edit" at bounding box center [141, 65] width 25 height 15
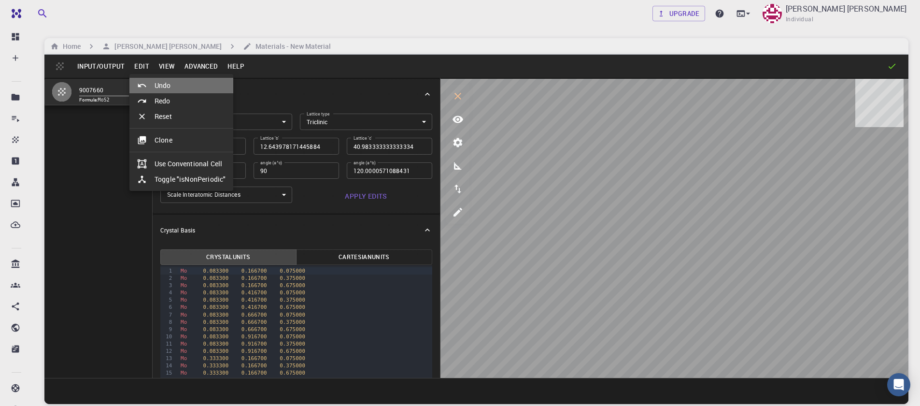
click at [144, 85] on icon at bounding box center [142, 86] width 8 height 4
type input "HEX"
type input "3.161"
type input "12.295"
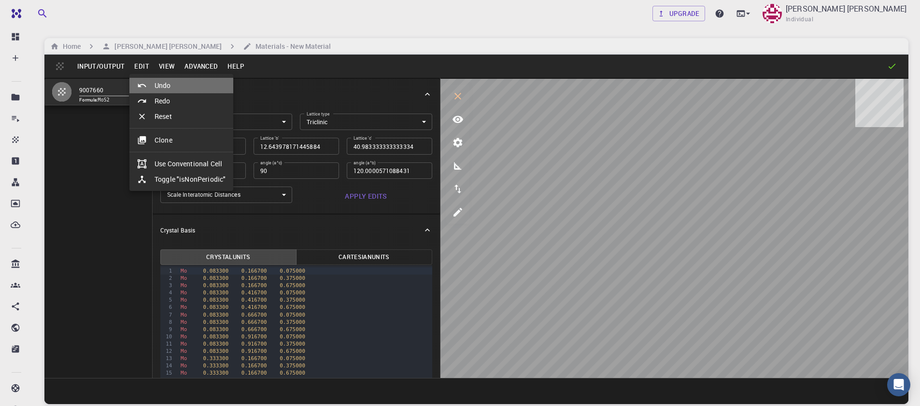
type input "119.99999999999999"
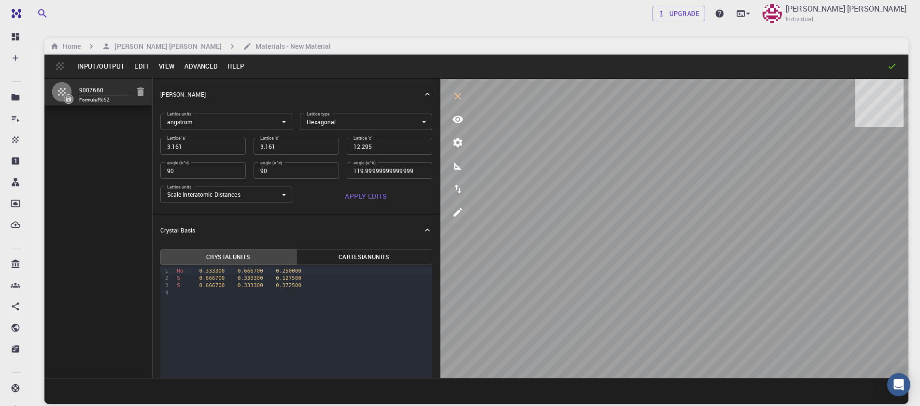
click at [199, 71] on button "Advanced" at bounding box center [201, 65] width 43 height 15
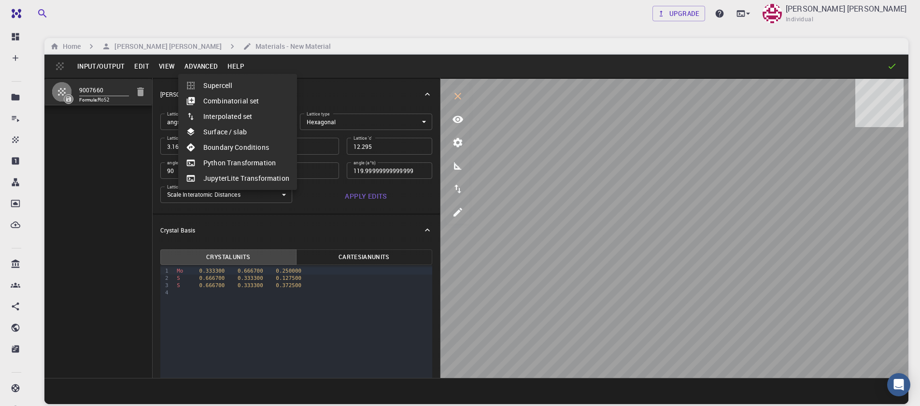
click at [213, 90] on li "Supercell" at bounding box center [237, 85] width 119 height 15
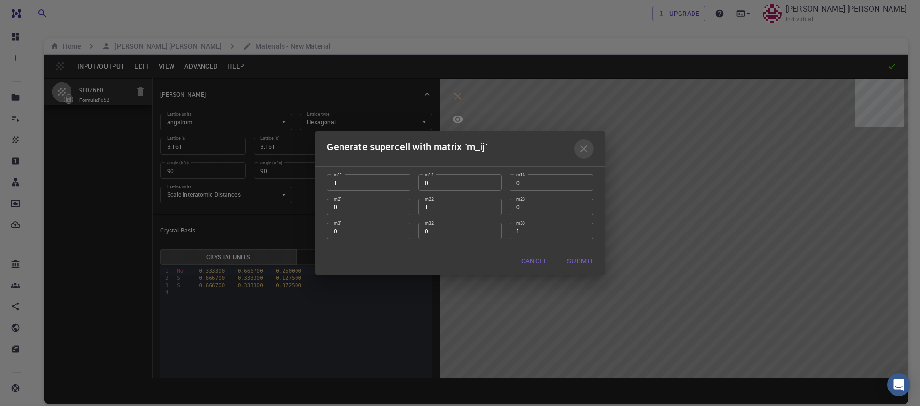
click at [584, 153] on icon "button" at bounding box center [584, 149] width 12 height 12
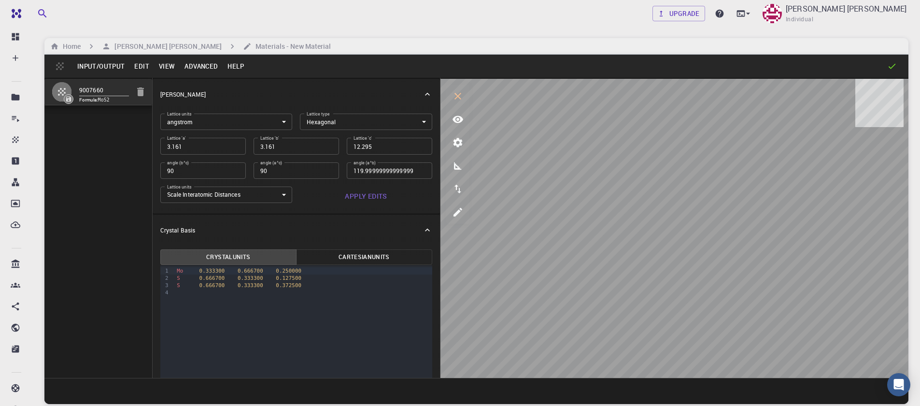
click at [211, 64] on button "Advanced" at bounding box center [201, 65] width 43 height 15
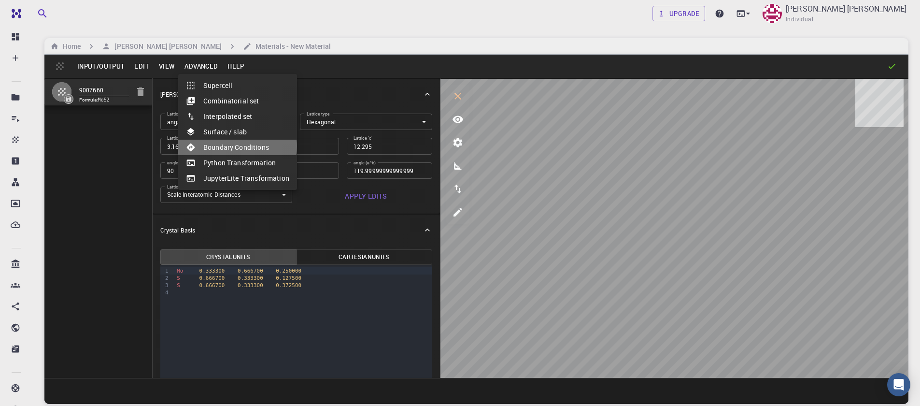
click at [235, 146] on li "Boundary Conditions" at bounding box center [237, 147] width 119 height 15
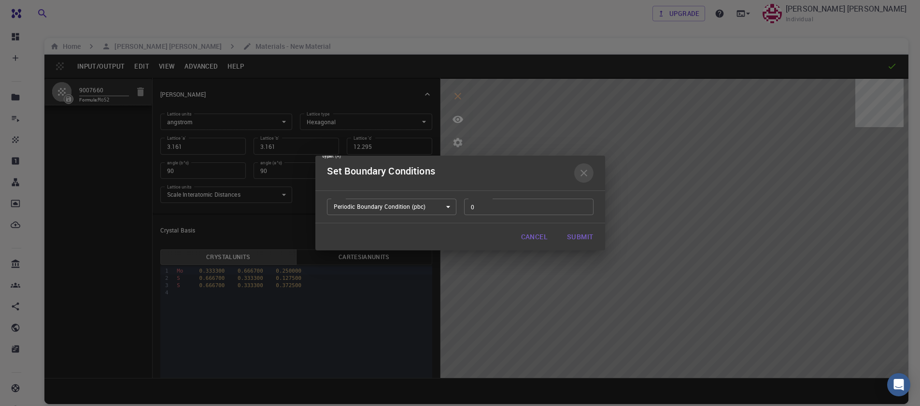
click at [587, 174] on icon "button" at bounding box center [584, 173] width 12 height 12
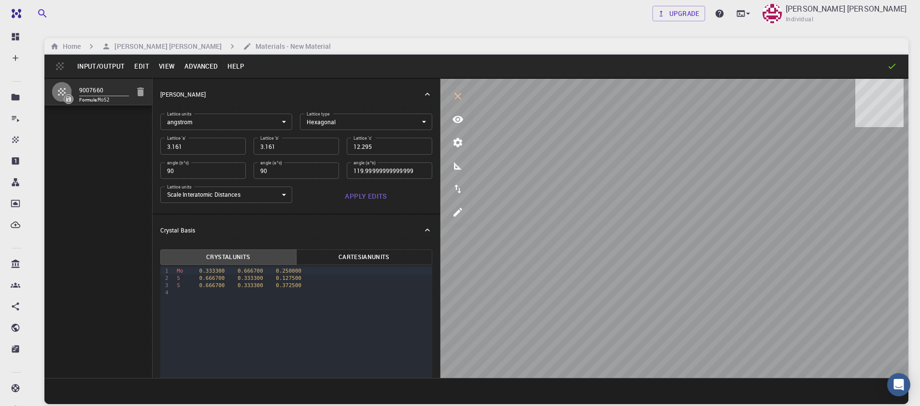
click at [194, 64] on button "Advanced" at bounding box center [201, 65] width 43 height 15
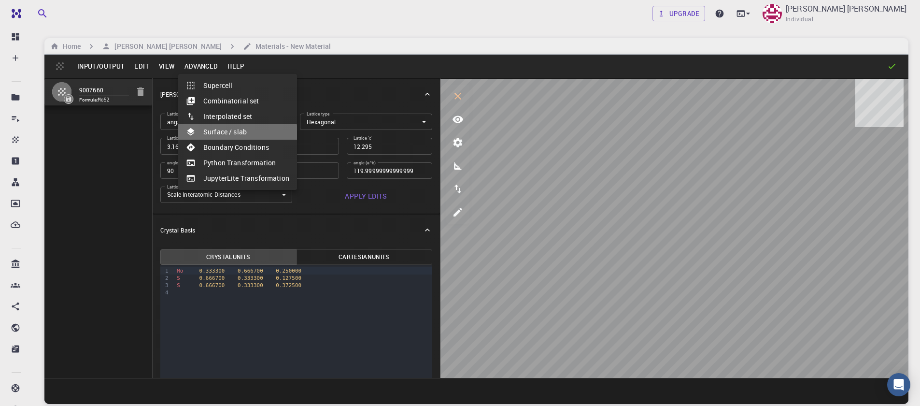
click at [218, 135] on li "Surface / slab" at bounding box center [237, 131] width 119 height 15
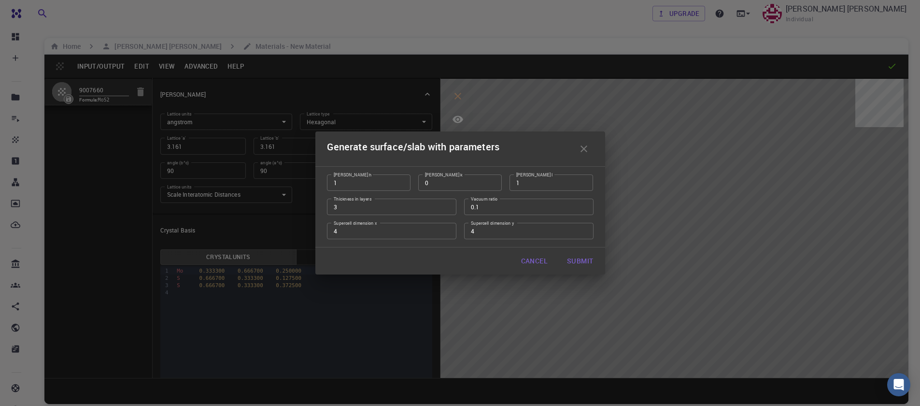
click at [401, 181] on input "1" at bounding box center [369, 182] width 84 height 16
click at [401, 181] on input "2" at bounding box center [369, 182] width 84 height 16
click at [399, 186] on input "2" at bounding box center [369, 182] width 84 height 16
click at [399, 185] on input "1" at bounding box center [369, 182] width 84 height 16
type input "0"
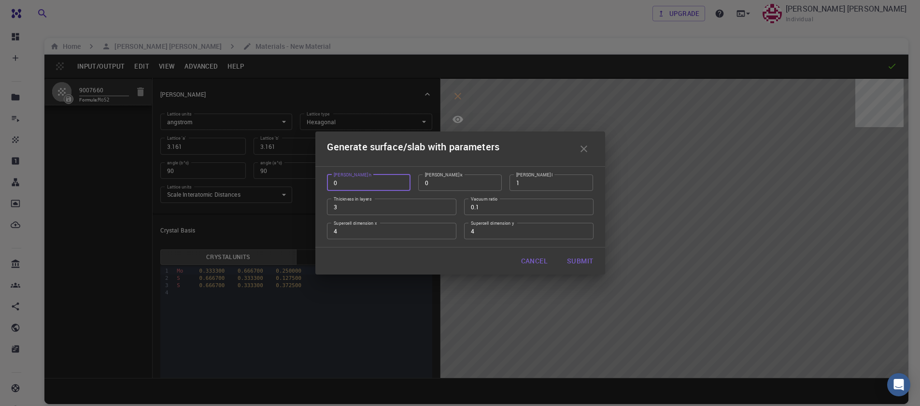
click at [399, 185] on input "0" at bounding box center [369, 182] width 84 height 16
click at [582, 206] on input "0.56" at bounding box center [528, 207] width 129 height 16
click at [582, 208] on input "0.55" at bounding box center [528, 207] width 129 height 16
click at [582, 208] on input "0.54" at bounding box center [528, 207] width 129 height 16
click at [582, 208] on input "0.53" at bounding box center [528, 207] width 129 height 16
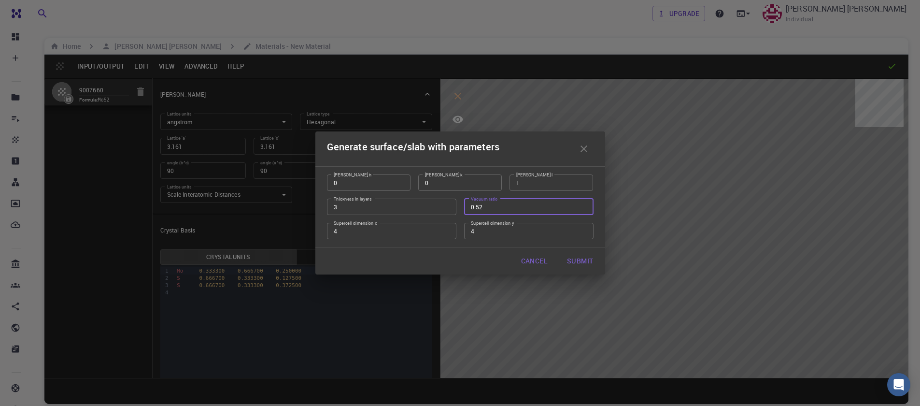
click at [582, 208] on input "0.52" at bounding box center [528, 207] width 129 height 16
click at [582, 208] on input "0.51" at bounding box center [528, 207] width 129 height 16
type input "0.5"
click at [582, 208] on input "0.5" at bounding box center [528, 207] width 129 height 16
click at [582, 261] on button "Submit" at bounding box center [580, 260] width 42 height 19
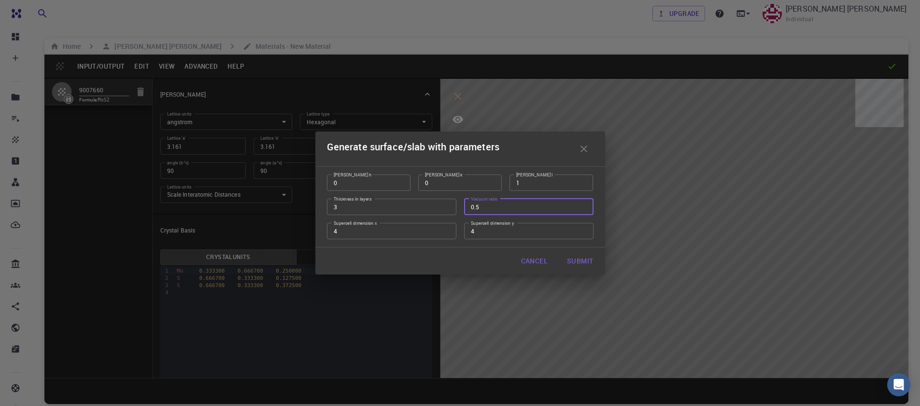
type input "TRI"
type input "12.644"
type input "12.643978171445884"
type input "73.77"
type input "120.0000571088431"
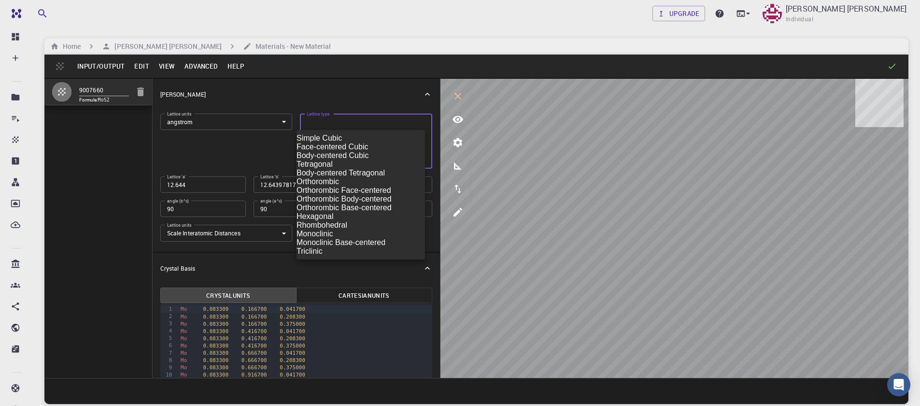
click at [315, 123] on body "Free Dashboard Create New Job New Material Create Material Upload File Import f…" at bounding box center [460, 239] width 920 height 479
click at [322, 169] on li "Tetragonal" at bounding box center [361, 164] width 128 height 9
type input "TET"
type input "12.644"
type input "90"
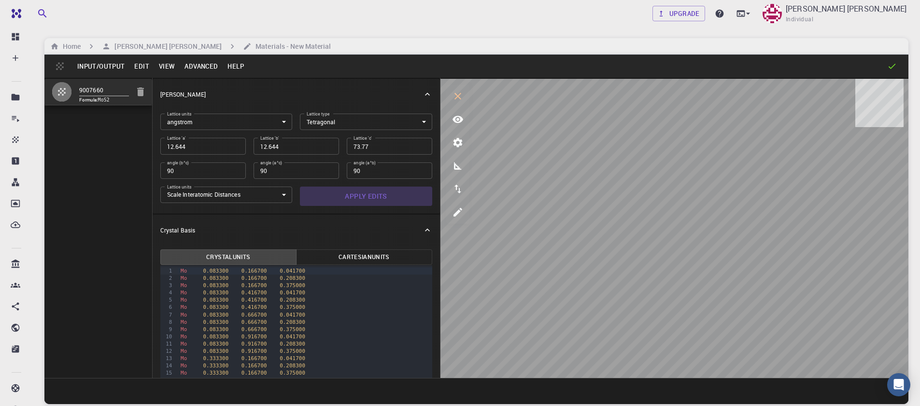
click at [365, 198] on button "Apply Edits" at bounding box center [366, 195] width 132 height 19
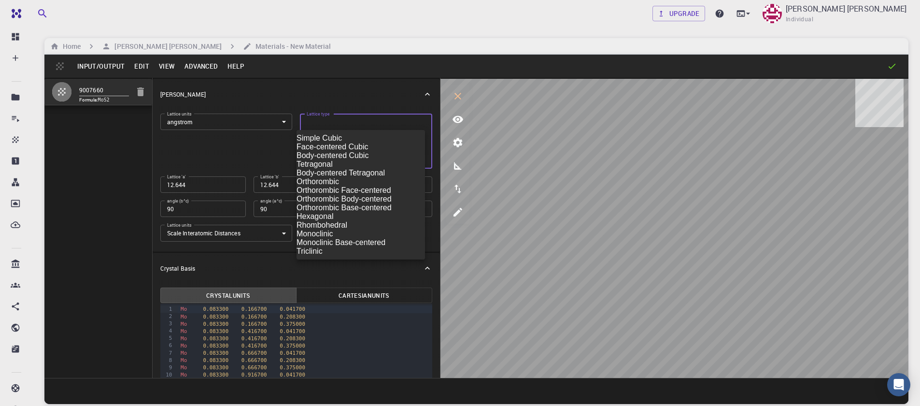
click at [354, 128] on body "Free Dashboard Create New Job New Material Create Material Upload File Import f…" at bounding box center [460, 239] width 920 height 479
click at [357, 221] on li "Hexagonal" at bounding box center [361, 216] width 128 height 9
type input "HEX"
type input "120"
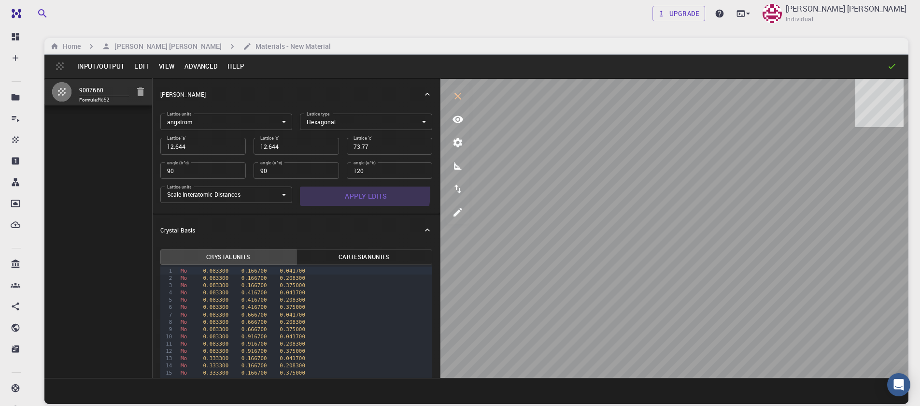
click at [355, 194] on button "Apply Edits" at bounding box center [366, 195] width 132 height 19
click at [452, 113] on button "view" at bounding box center [457, 119] width 23 height 23
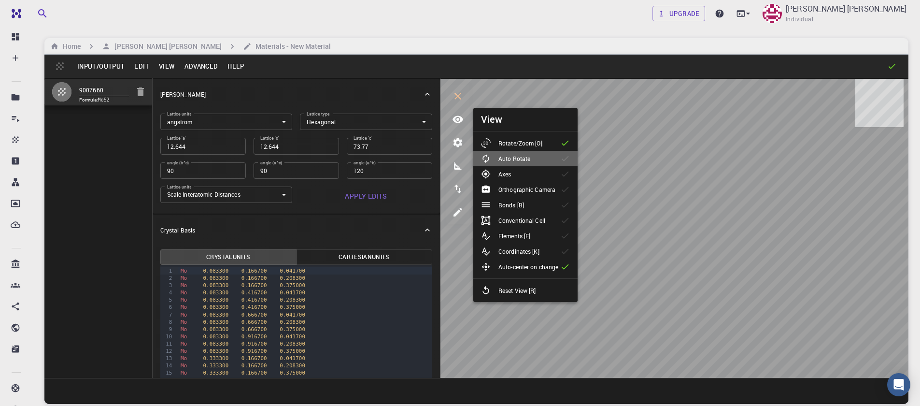
click at [513, 160] on p "Auto Rotate" at bounding box center [515, 158] width 32 height 9
click at [523, 159] on p "Auto Rotate" at bounding box center [515, 158] width 32 height 9
